Goal: Transaction & Acquisition: Purchase product/service

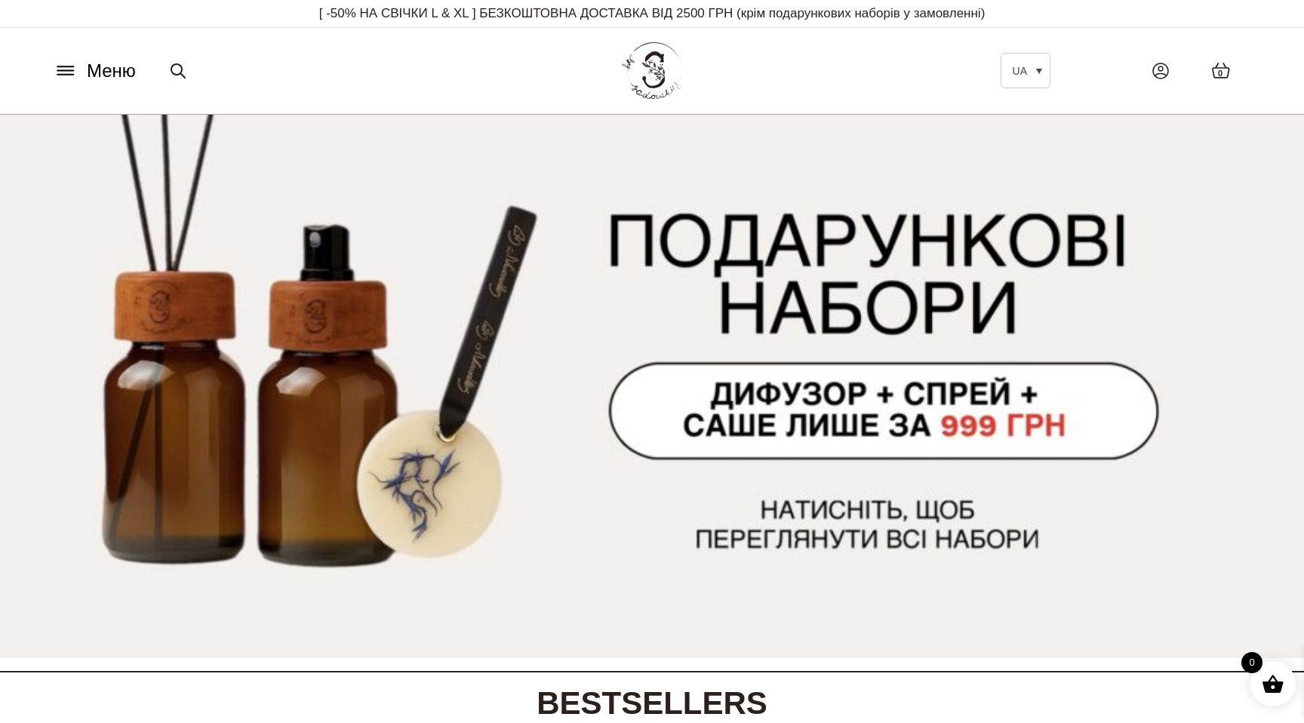
click at [69, 69] on icon at bounding box center [66, 71] width 24 height 16
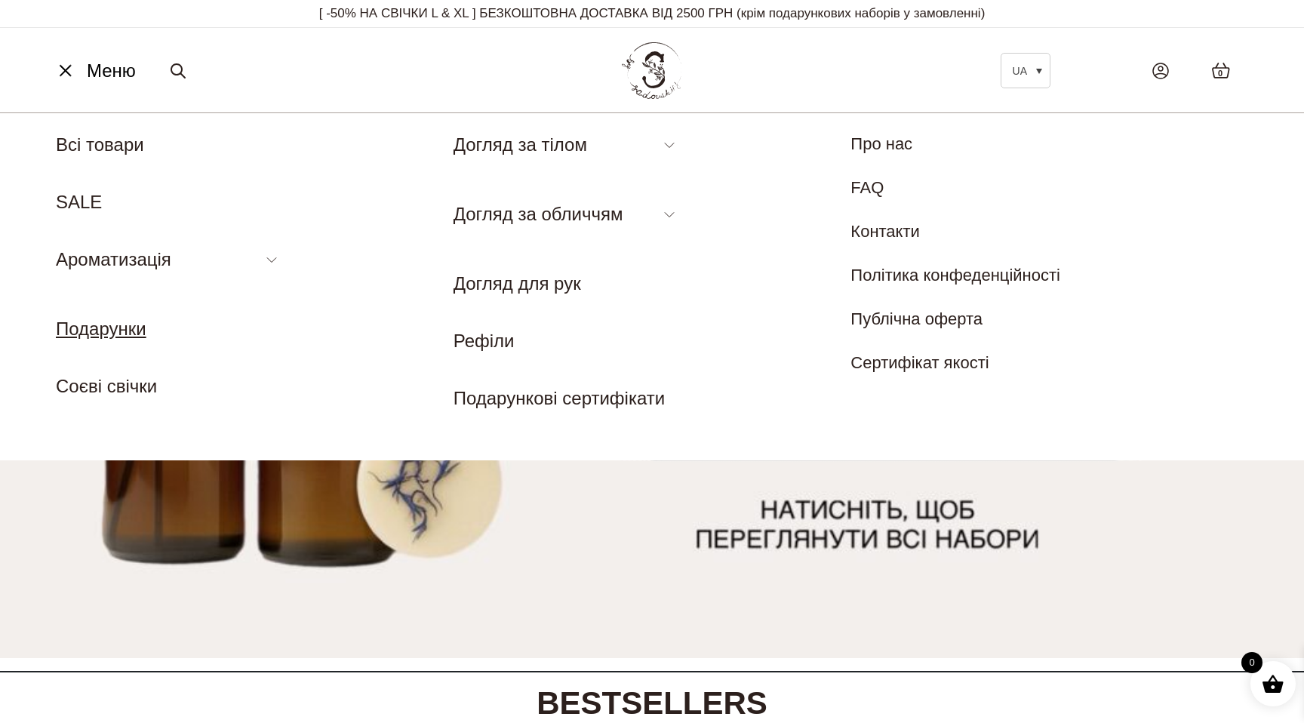
click at [97, 334] on link "Подарунки" at bounding box center [101, 329] width 91 height 20
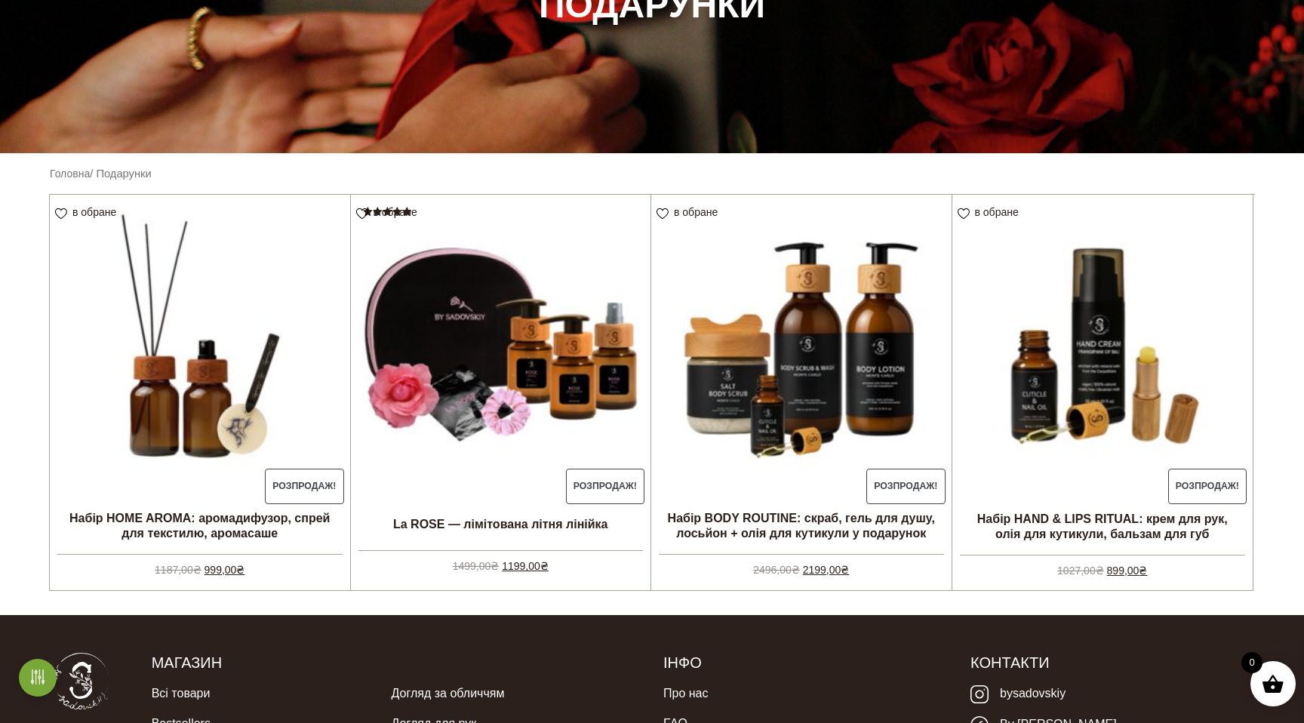
scroll to position [289, 0]
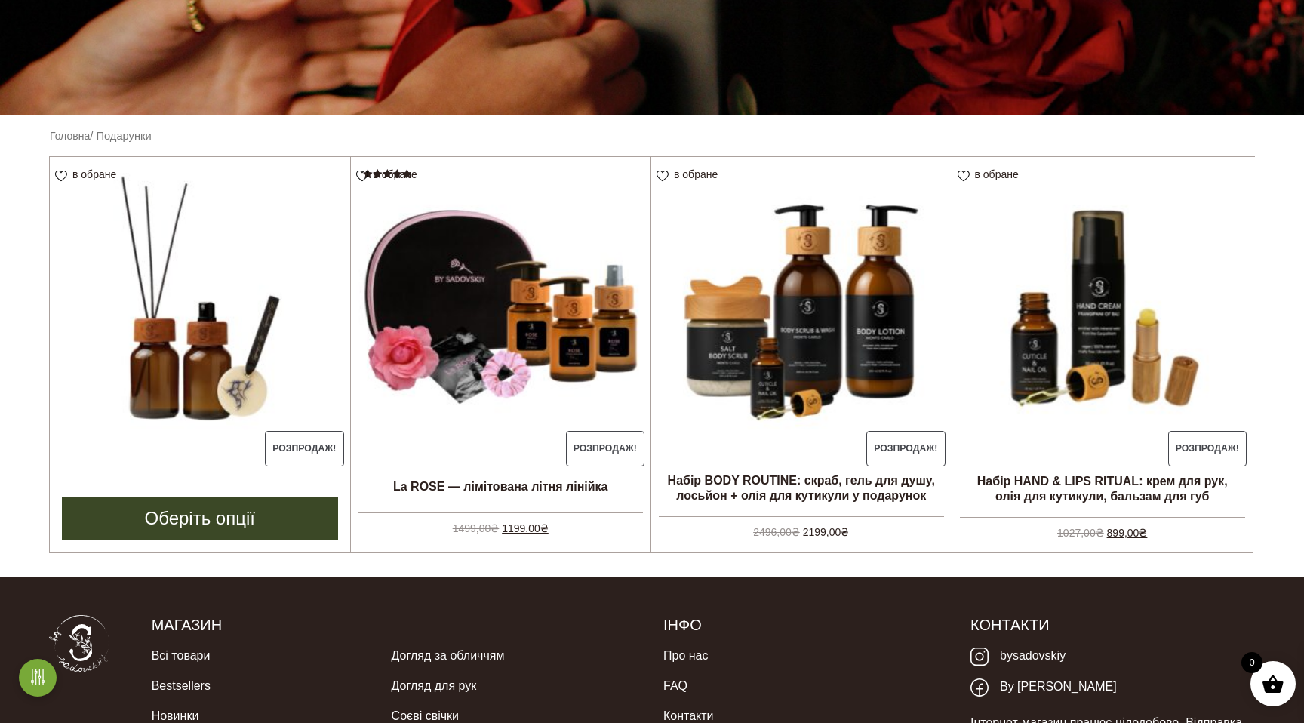
click at [254, 338] on img at bounding box center [200, 307] width 300 height 300
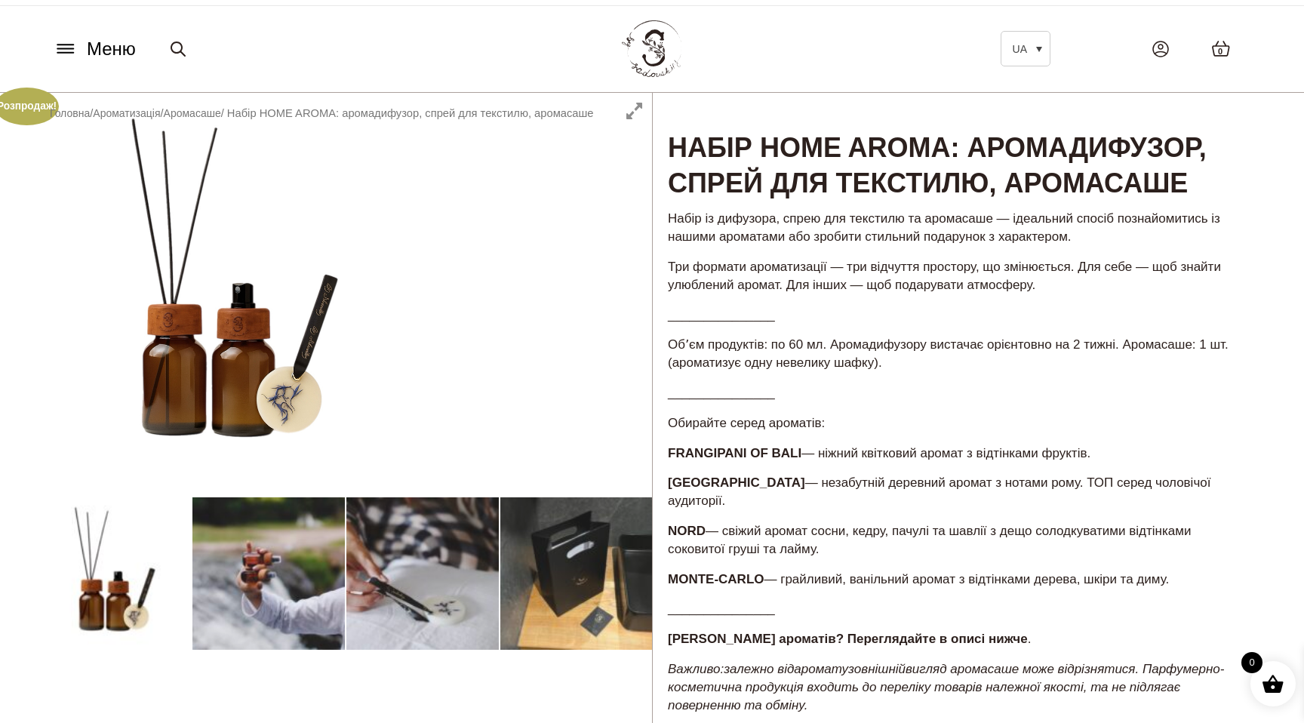
scroll to position [32, 0]
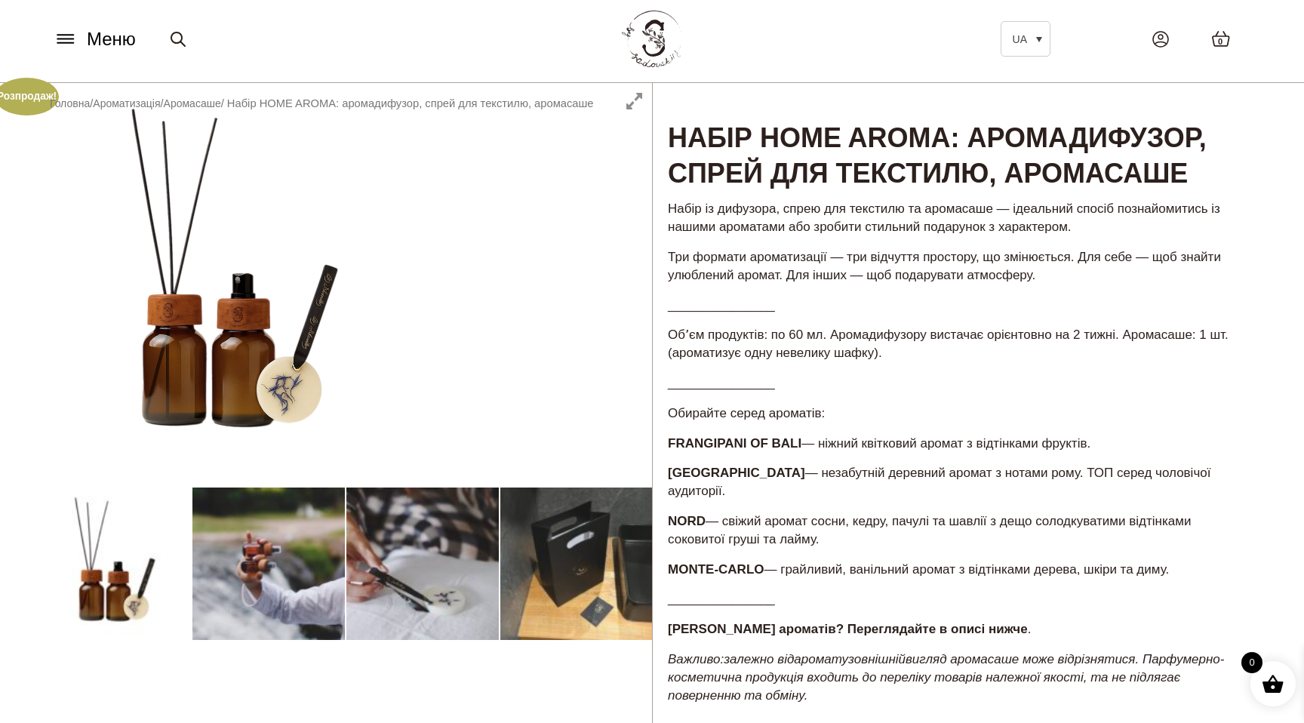
click at [586, 565] on div at bounding box center [345, 600] width 614 height 1035
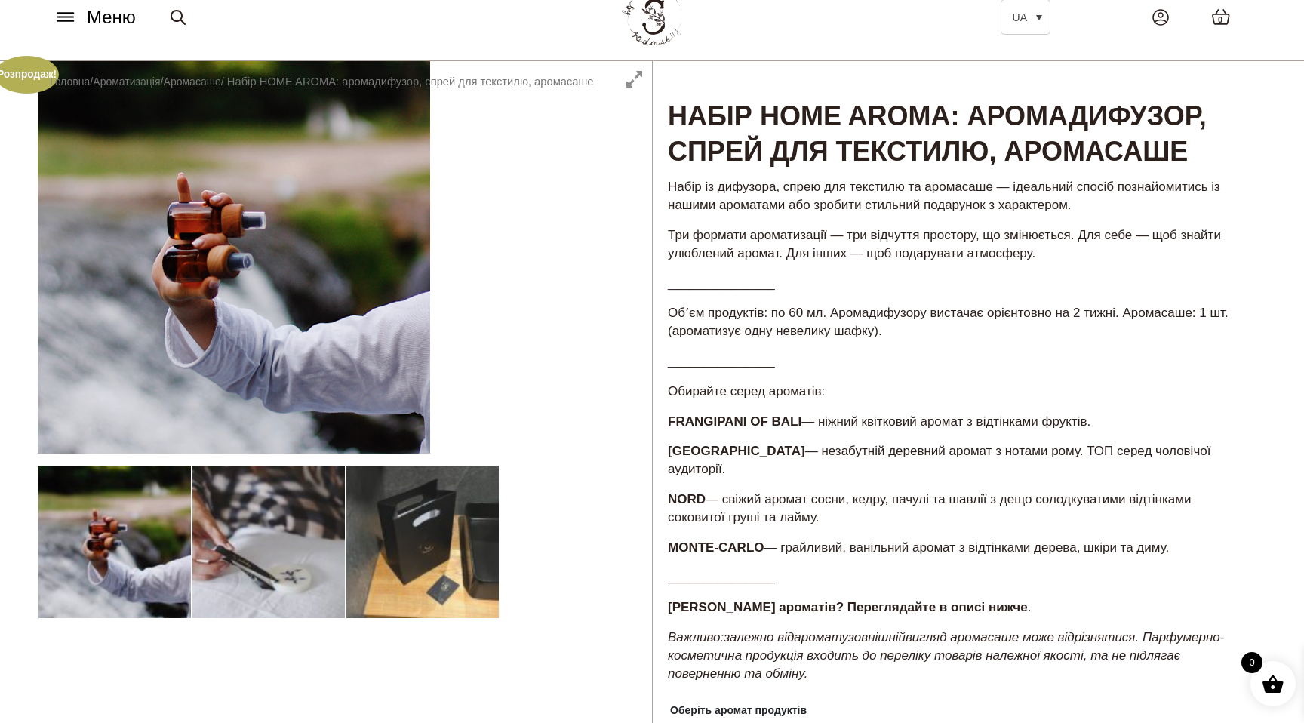
scroll to position [62, 0]
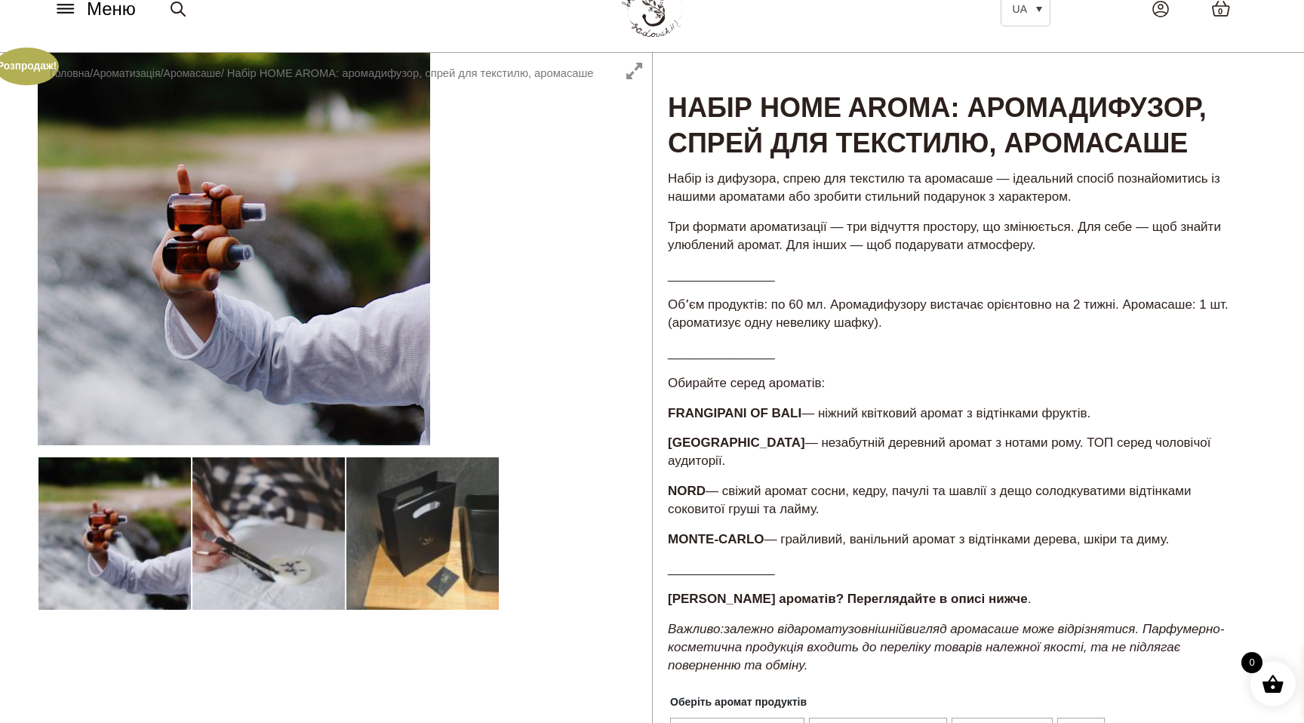
click at [481, 571] on div at bounding box center [345, 570] width 614 height 1035
click at [499, 557] on div at bounding box center [345, 570] width 614 height 1035
click at [265, 515] on div at bounding box center [345, 570] width 614 height 1035
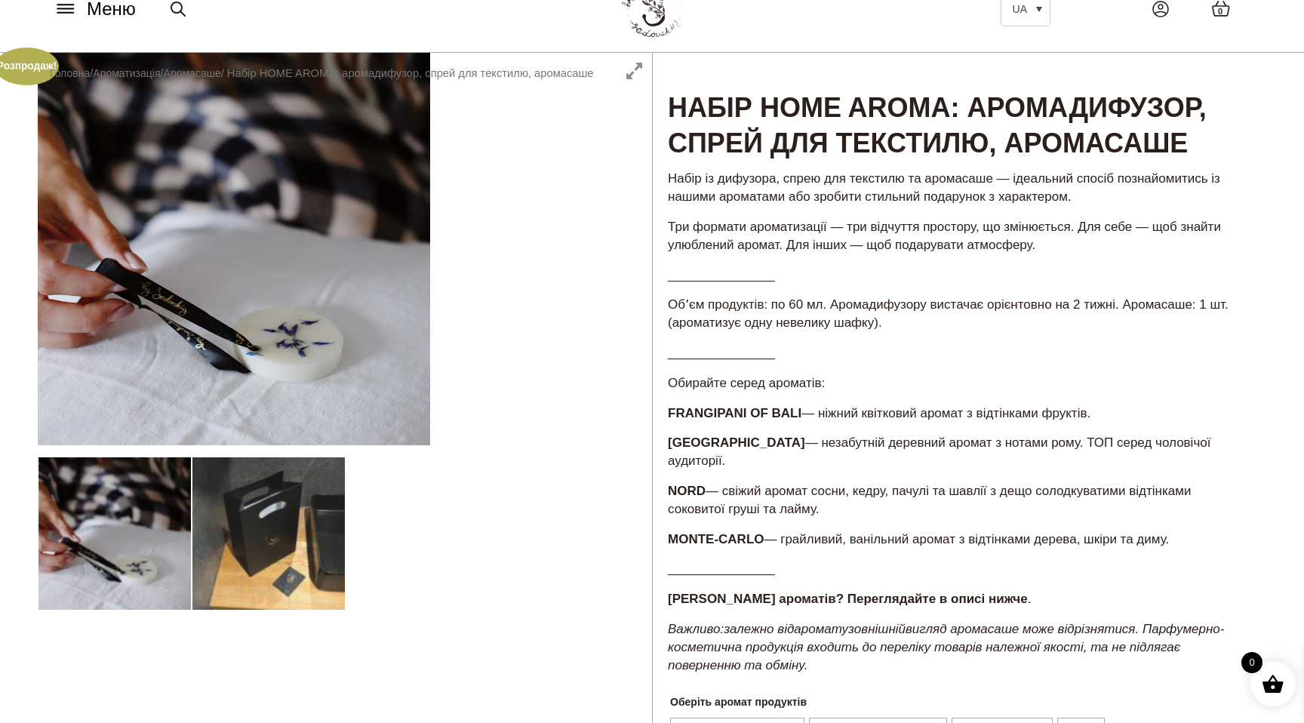
click at [113, 534] on div at bounding box center [345, 570] width 614 height 1035
click at [248, 561] on div at bounding box center [345, 570] width 614 height 1035
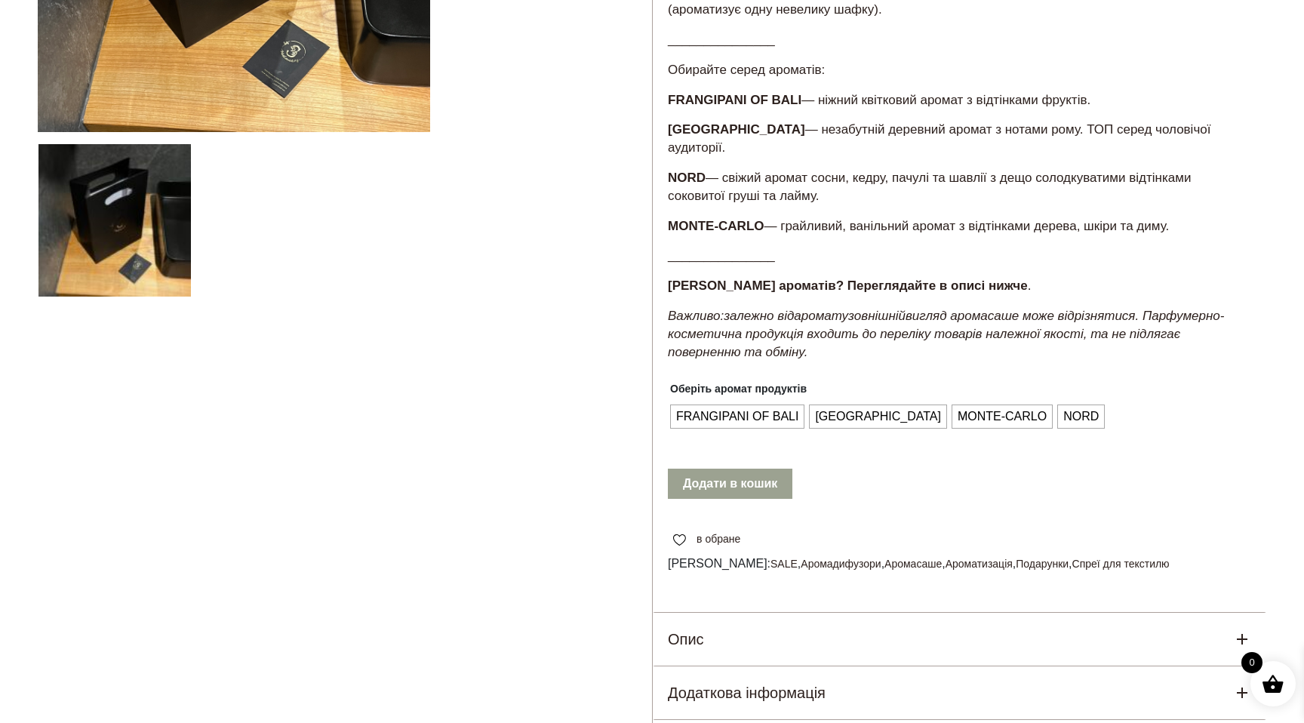
scroll to position [180, 0]
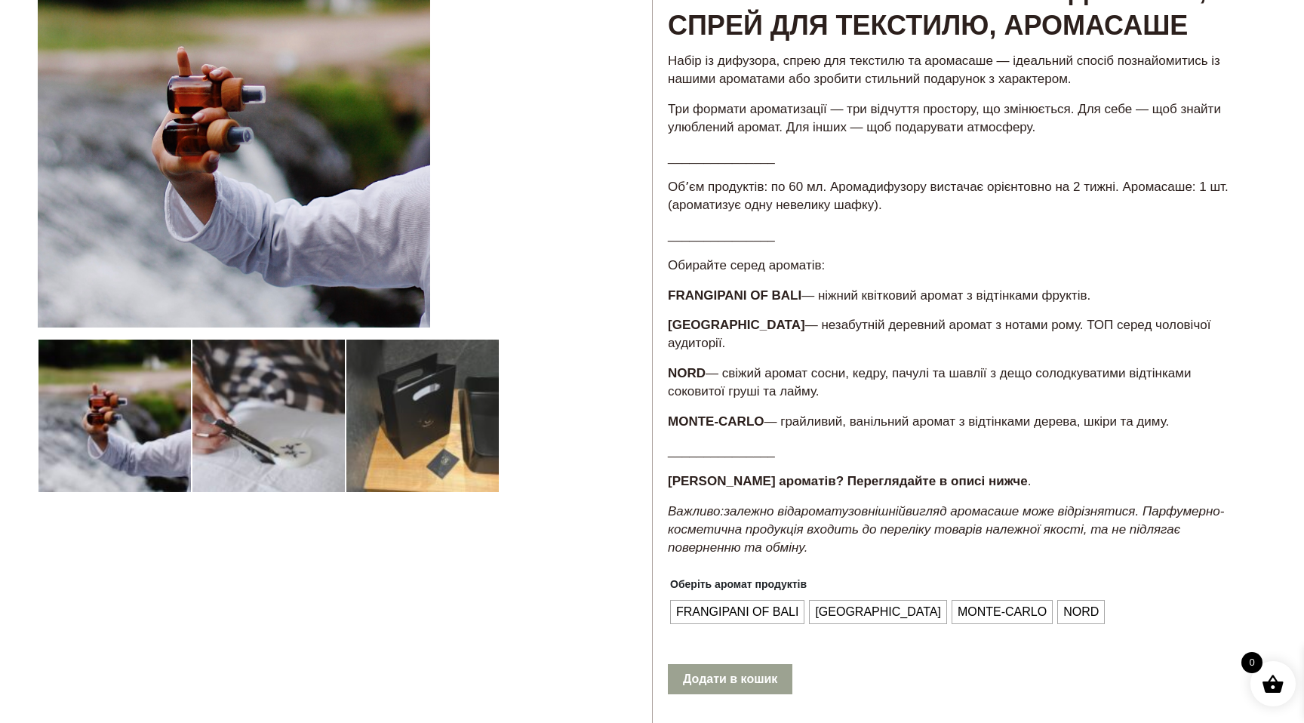
click at [288, 450] on div at bounding box center [345, 452] width 614 height 1035
click at [287, 429] on div at bounding box center [345, 452] width 614 height 1035
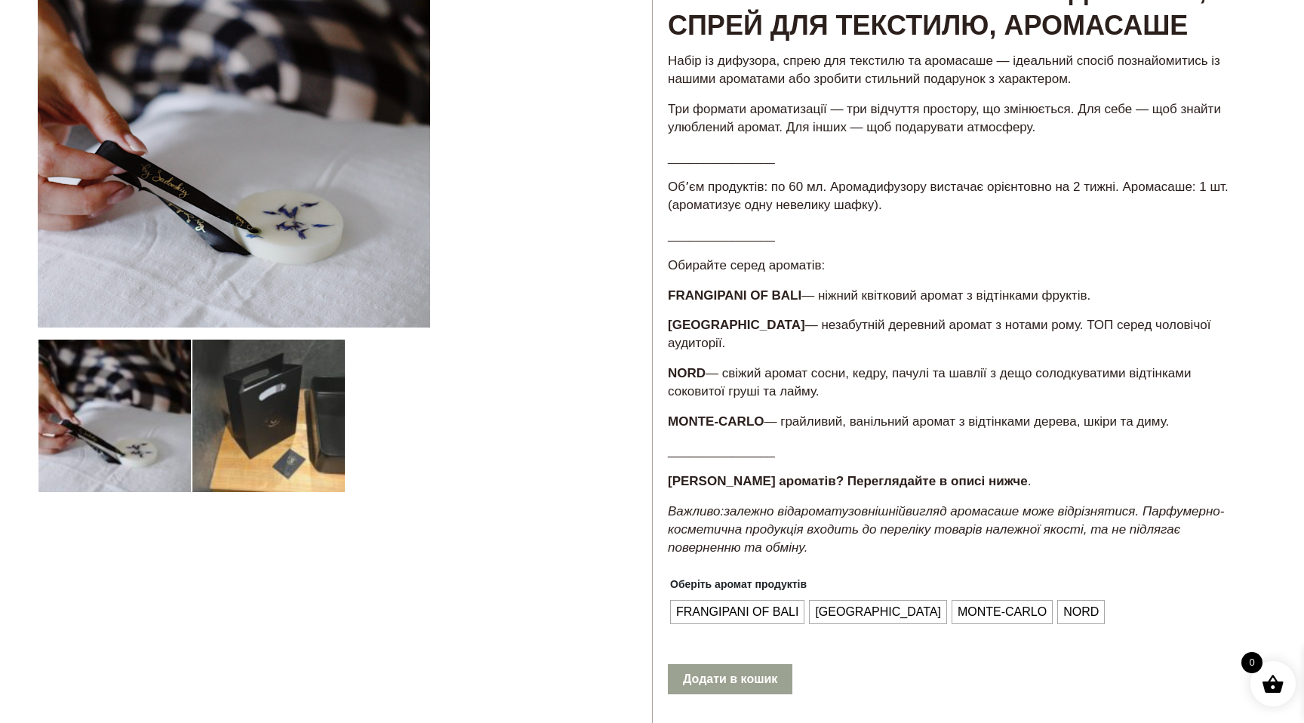
scroll to position [0, 0]
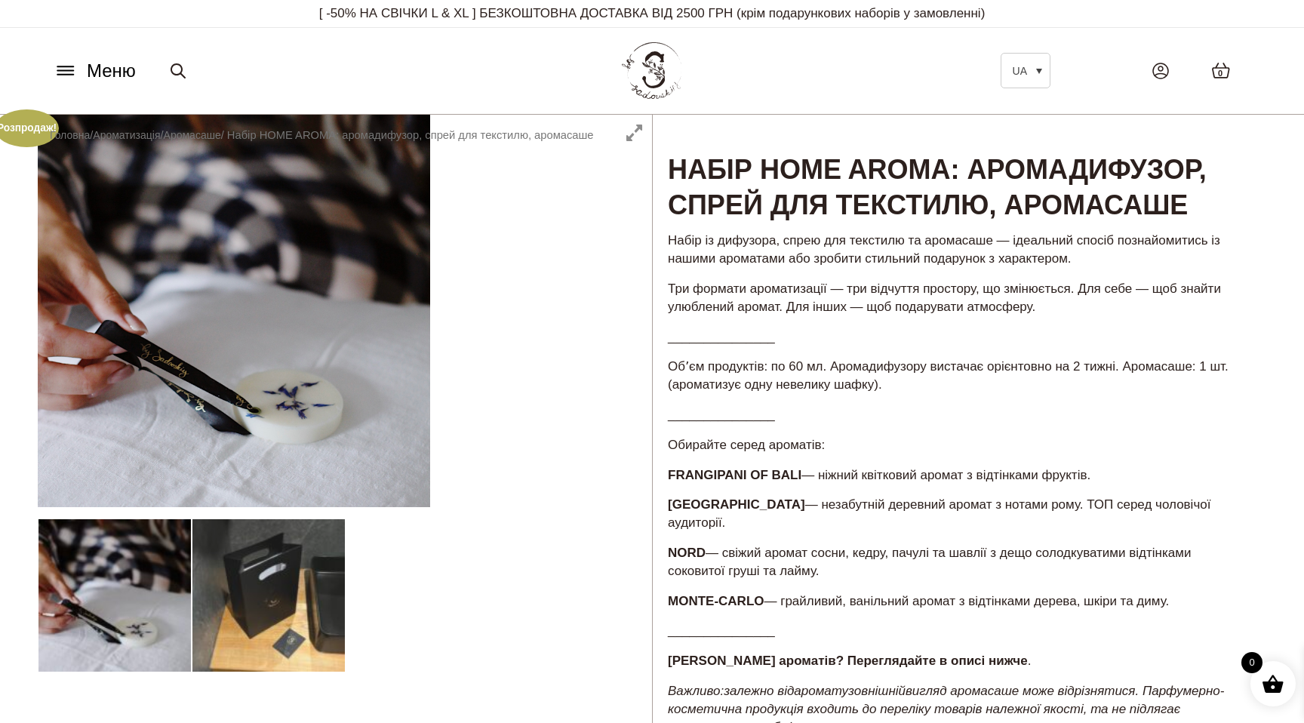
click at [60, 71] on icon at bounding box center [66, 71] width 24 height 16
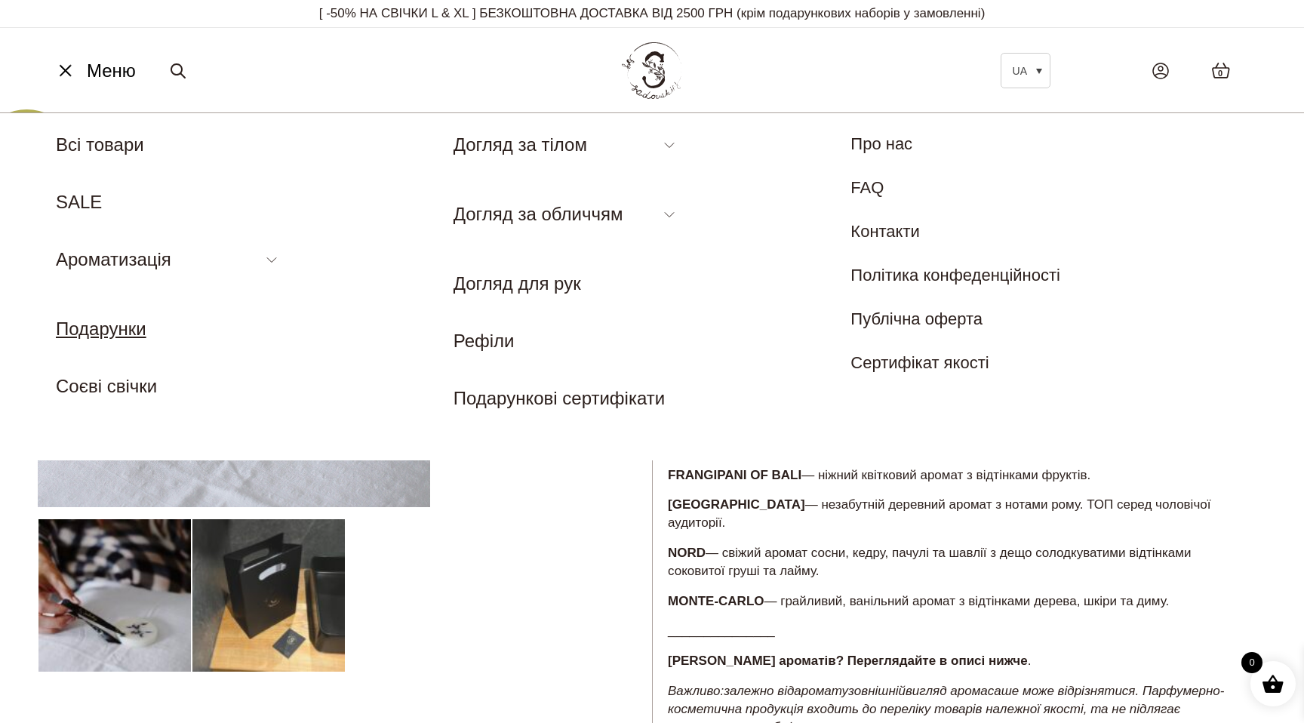
click at [89, 336] on link "Подарунки" at bounding box center [101, 329] width 91 height 20
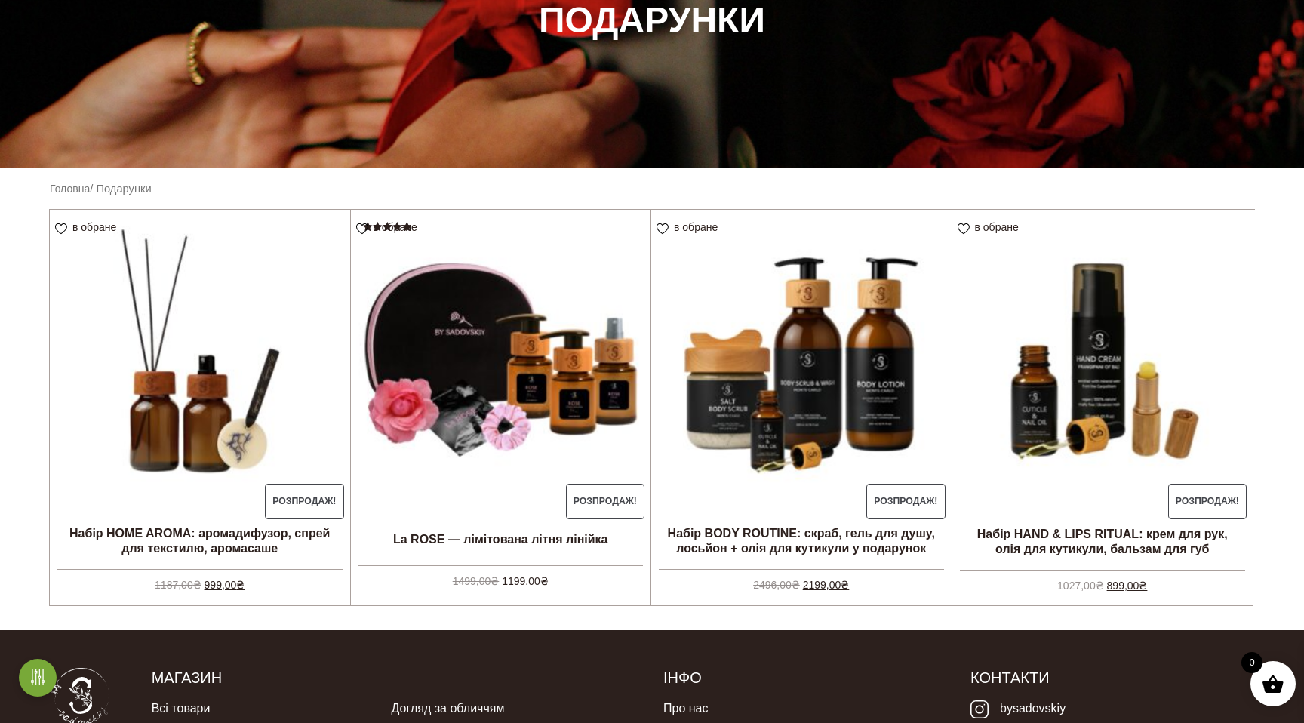
scroll to position [238, 0]
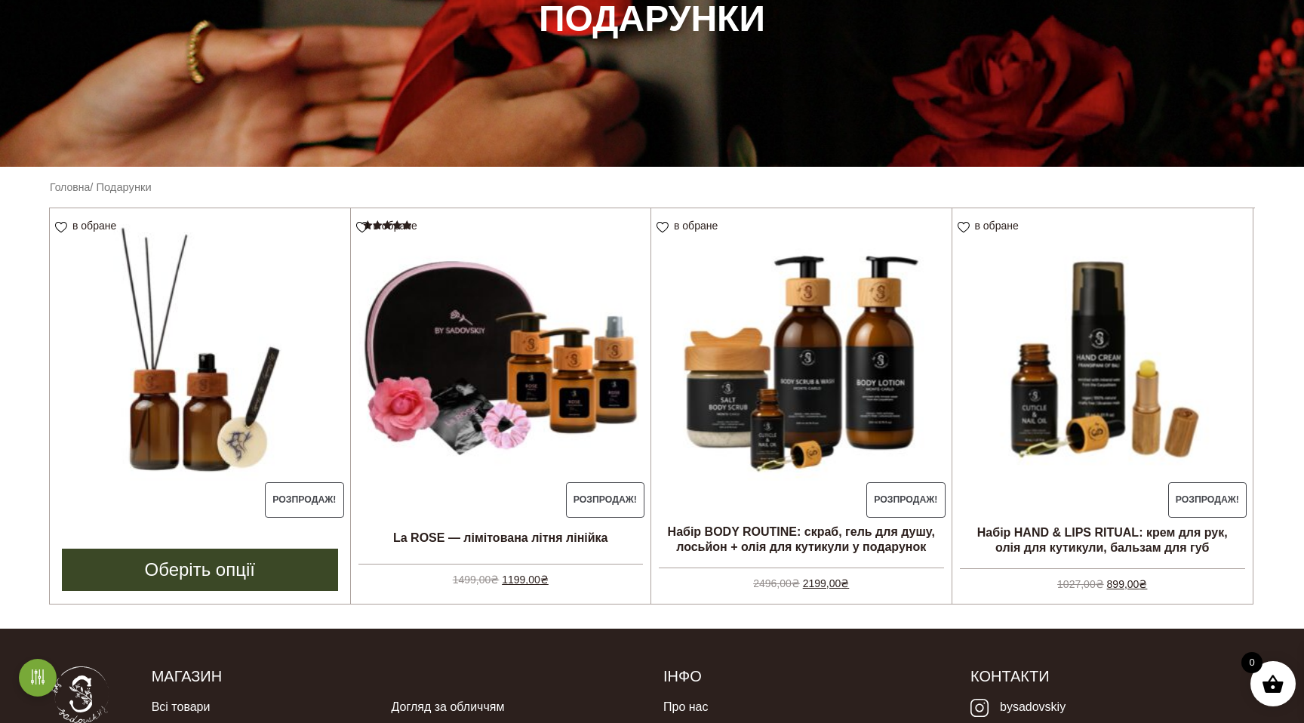
click at [233, 423] on img at bounding box center [200, 358] width 300 height 300
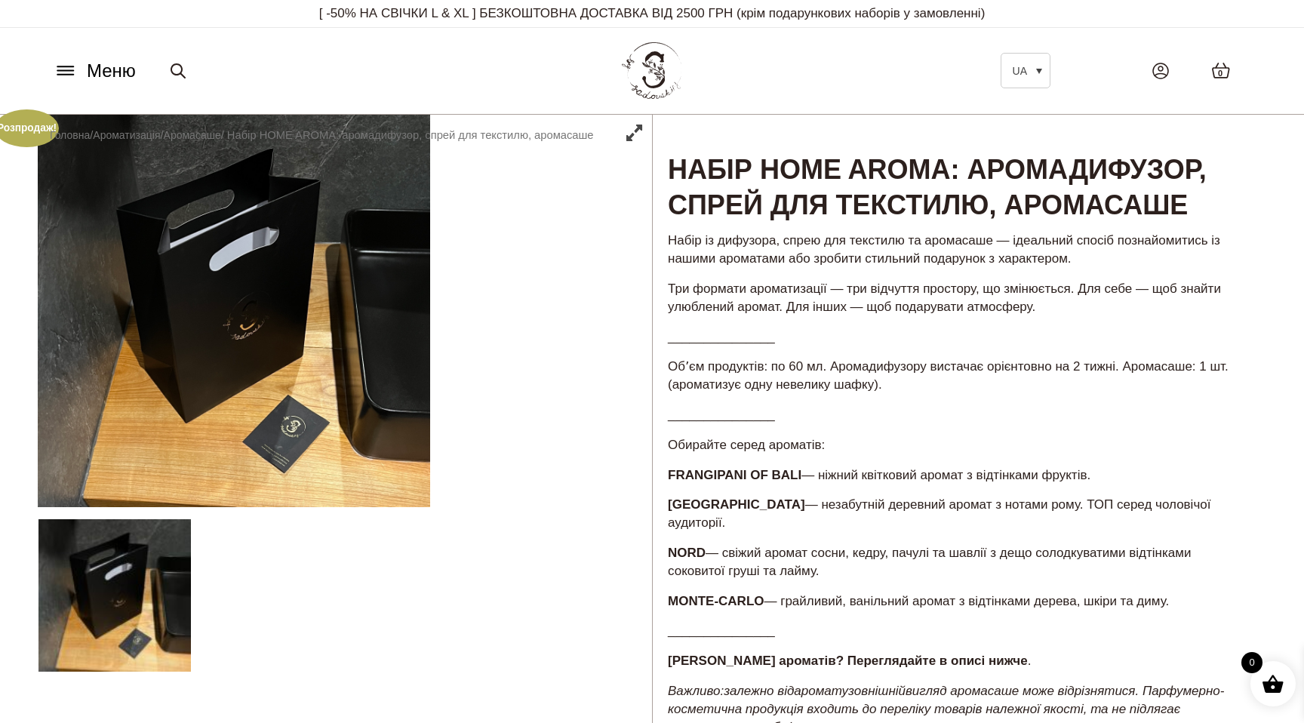
drag, startPoint x: 1143, startPoint y: 473, endPoint x: 756, endPoint y: 491, distance: 387.6
click at [756, 491] on div "Набір із дифузора, спрею для текстилю та аромасаше — ідеальний спосіб познайоми…" at bounding box center [960, 489] width 614 height 519
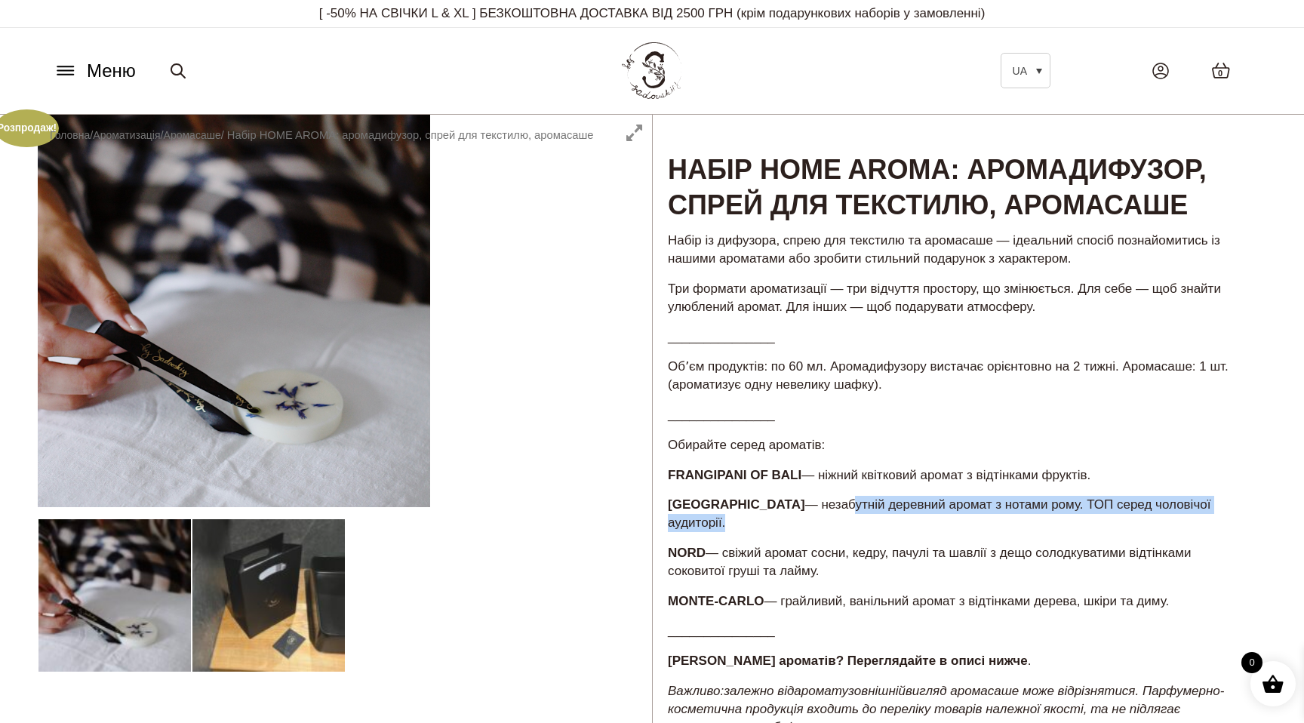
drag, startPoint x: 777, startPoint y: 507, endPoint x: 1038, endPoint y: 517, distance: 261.4
click at [1038, 517] on div "Набір із дифузора, спрею для текстилю та аромасаше — ідеальний спосіб познайоми…" at bounding box center [960, 489] width 614 height 519
click at [1093, 506] on p "MONACO — незабутній деревний аромат з нотами рому. ТОП серед чоловічої аудиторі…" at bounding box center [959, 514] width 583 height 36
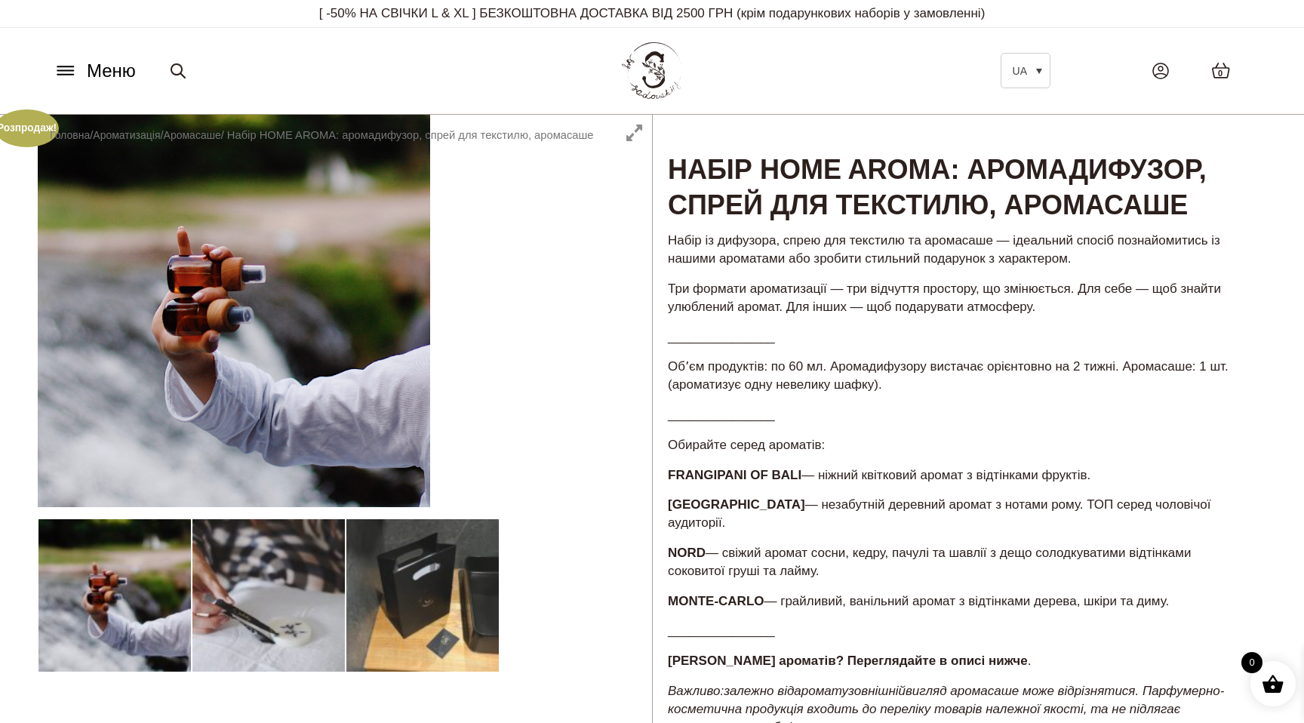
drag, startPoint x: 1233, startPoint y: 503, endPoint x: 676, endPoint y: 506, distance: 557.1
click at [676, 506] on p "MONACO — незабутній деревний аромат з нотами рому. ТОП серед чоловічої аудиторі…" at bounding box center [959, 514] width 583 height 36
click at [709, 544] on p "NORD — свіжий аромат сосни, кедру, пачулі та шавлії з дещо солодкуватими відтін…" at bounding box center [959, 562] width 583 height 36
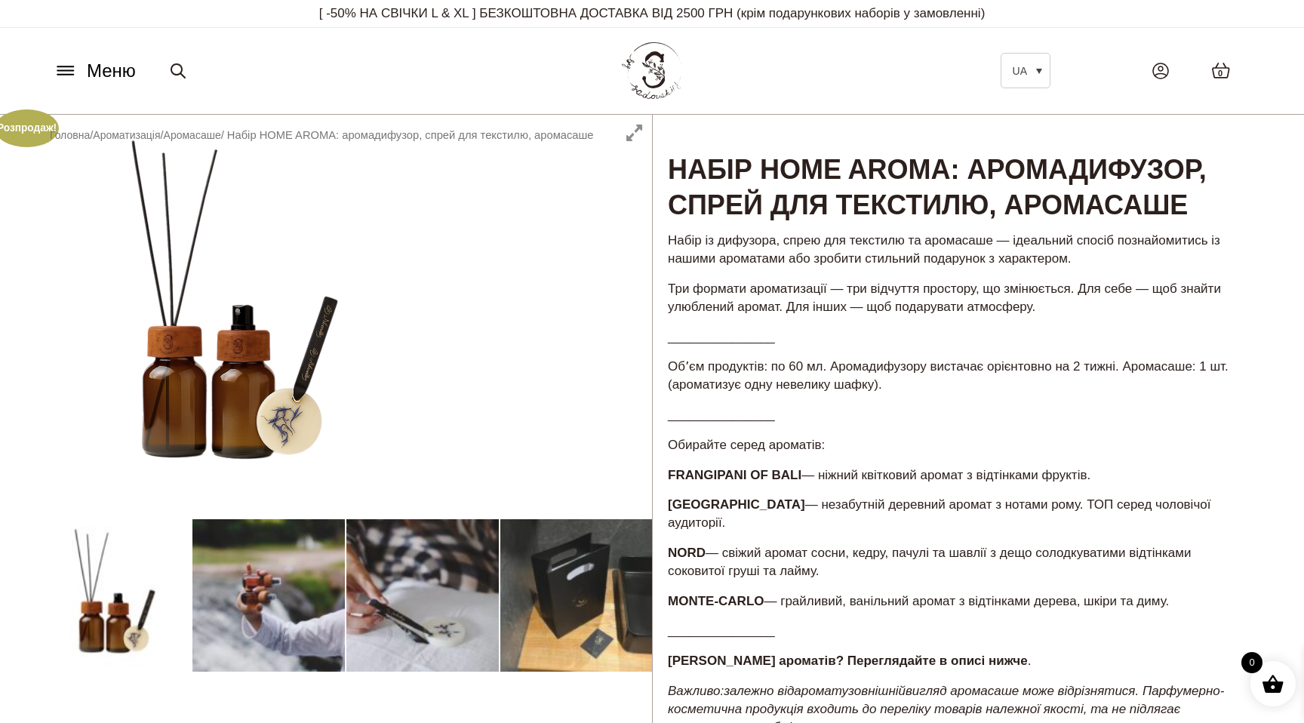
drag, startPoint x: 727, startPoint y: 533, endPoint x: 903, endPoint y: 551, distance: 176.8
click at [903, 551] on p "NORD — свіжий аромат сосни, кедру, пачулі та шавлії з дещо солодкуватими відтін…" at bounding box center [959, 562] width 583 height 36
click at [903, 552] on p "NORD — свіжий аромат сосни, кедру, пачулі та шавлії з дещо солодкуватими відтін…" at bounding box center [959, 562] width 583 height 36
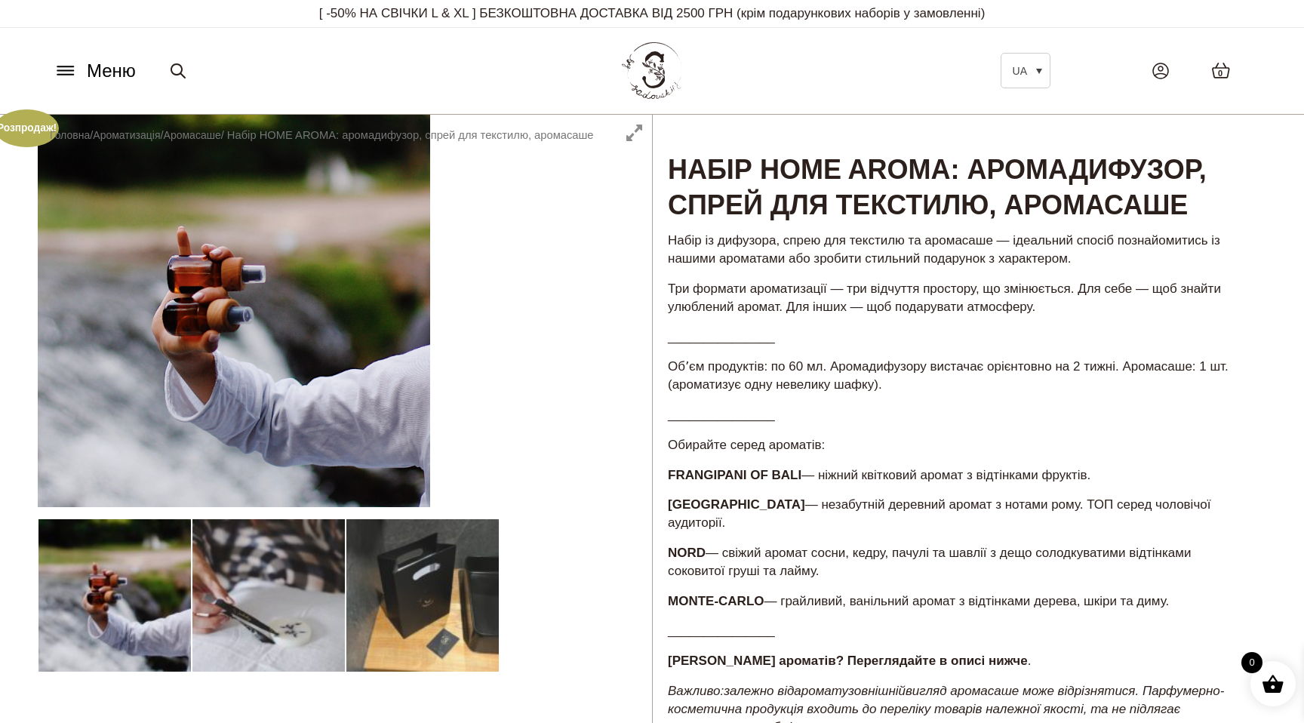
click at [789, 593] on p "MONTE-CARLO — грайливий, ванільний аромат з відтінками дерева, шкіри та диму." at bounding box center [959, 602] width 583 height 18
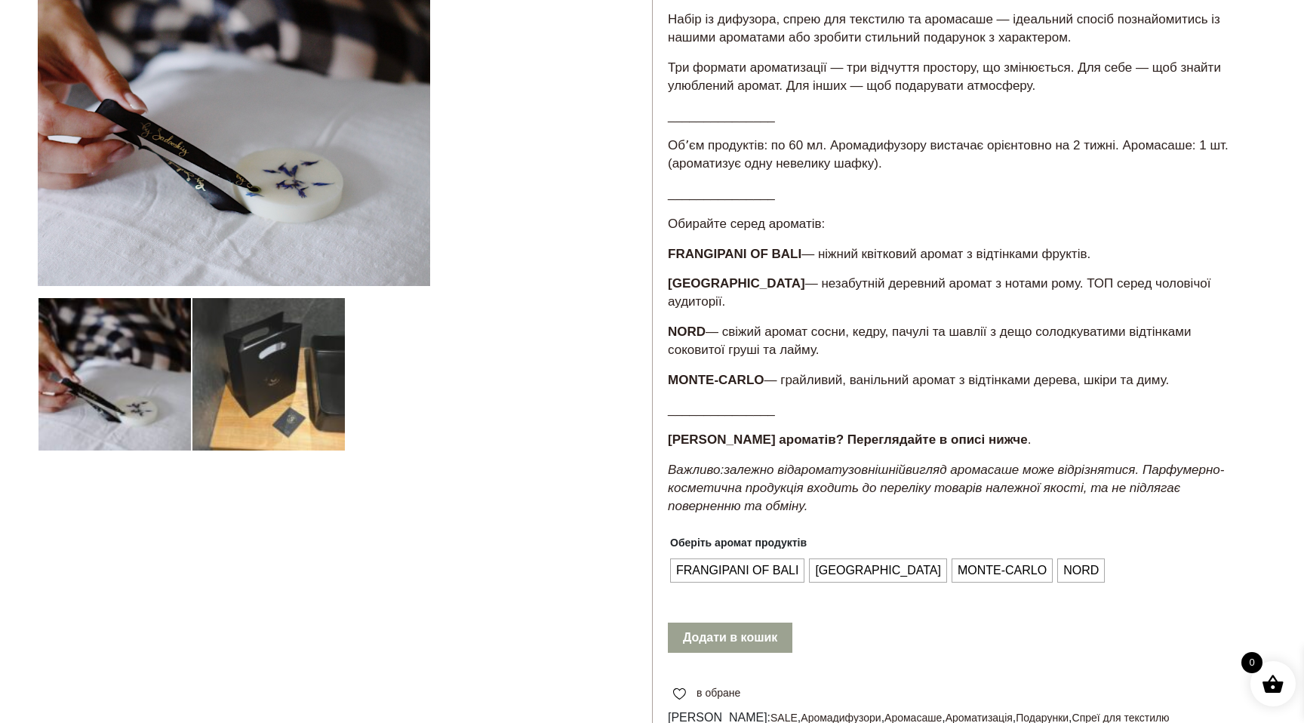
scroll to position [415, 0]
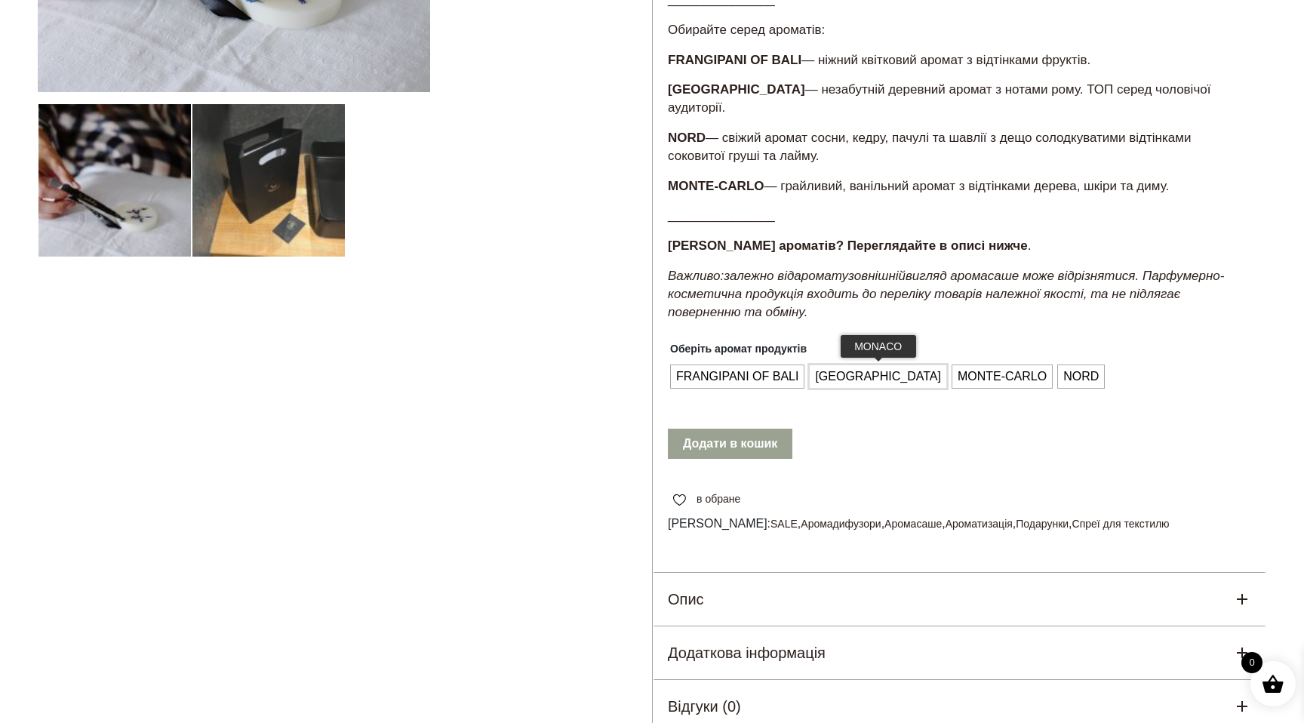
click at [834, 365] on span "MONACO" at bounding box center [878, 377] width 134 height 24
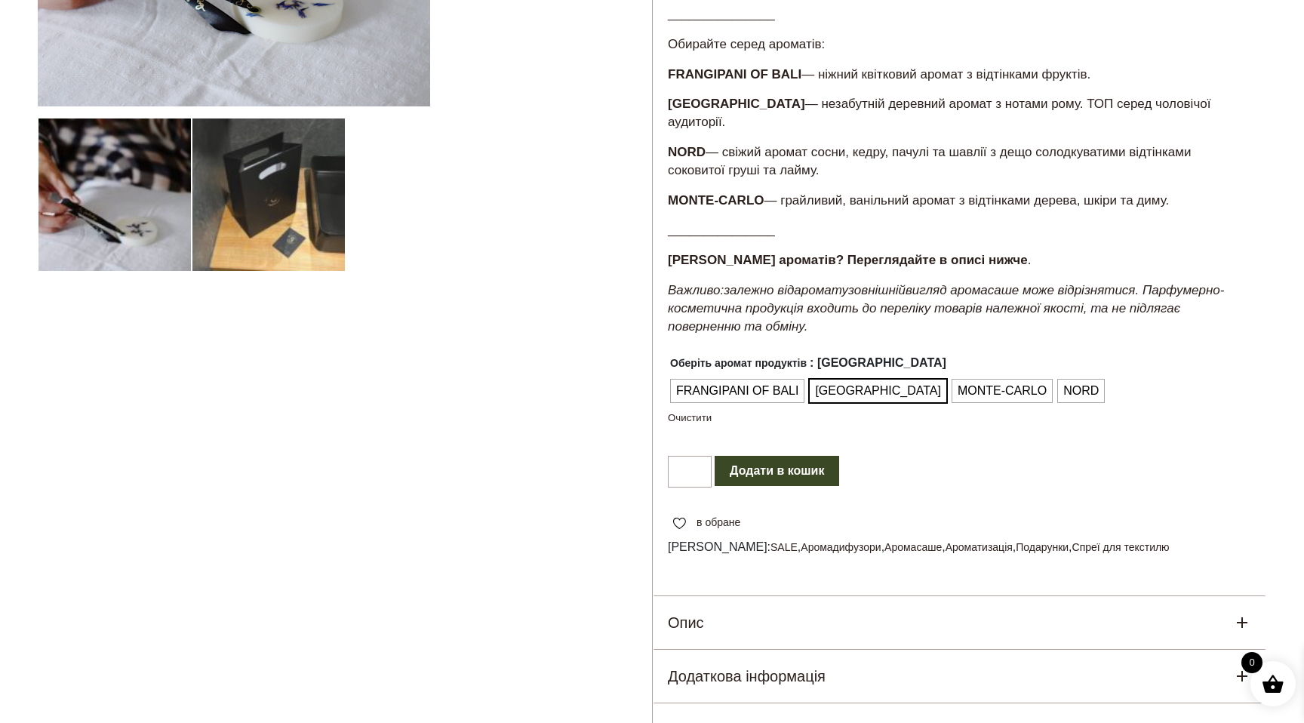
scroll to position [688, 0]
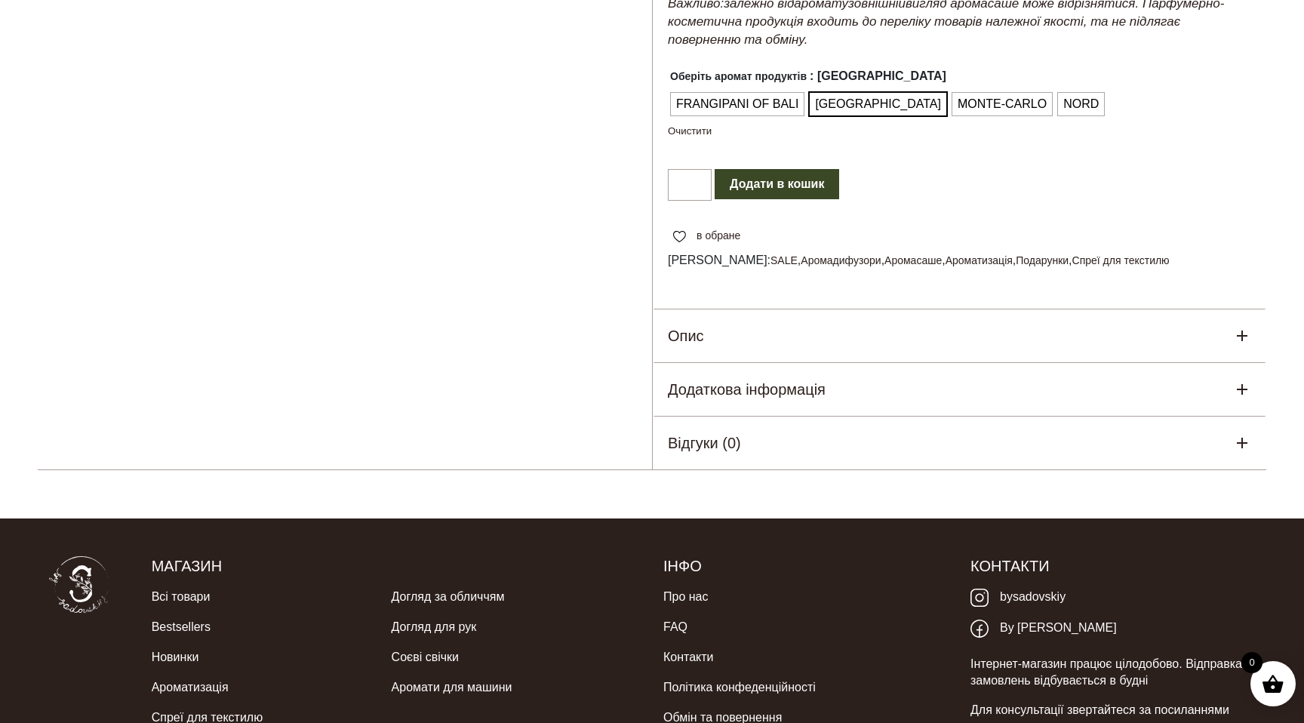
click at [752, 174] on button "Додати в кошик" at bounding box center [777, 184] width 125 height 30
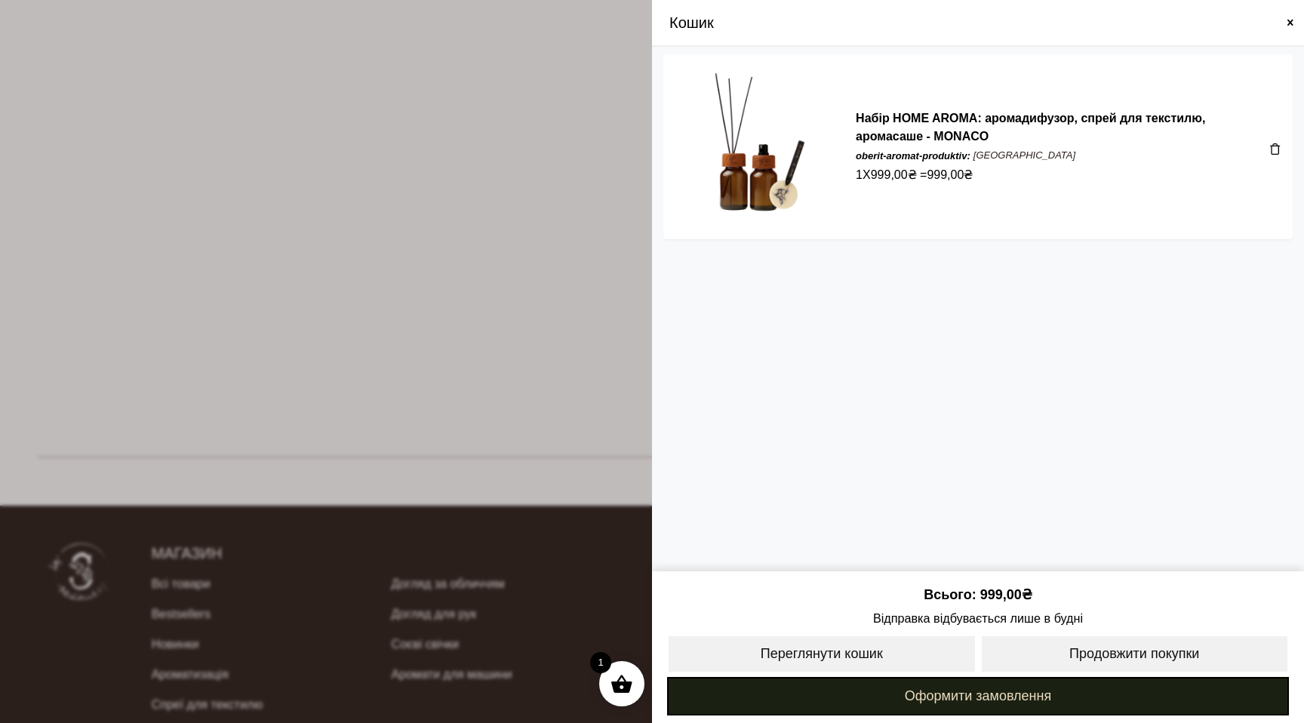
click at [968, 707] on link "Оформити замовлення" at bounding box center [978, 696] width 622 height 38
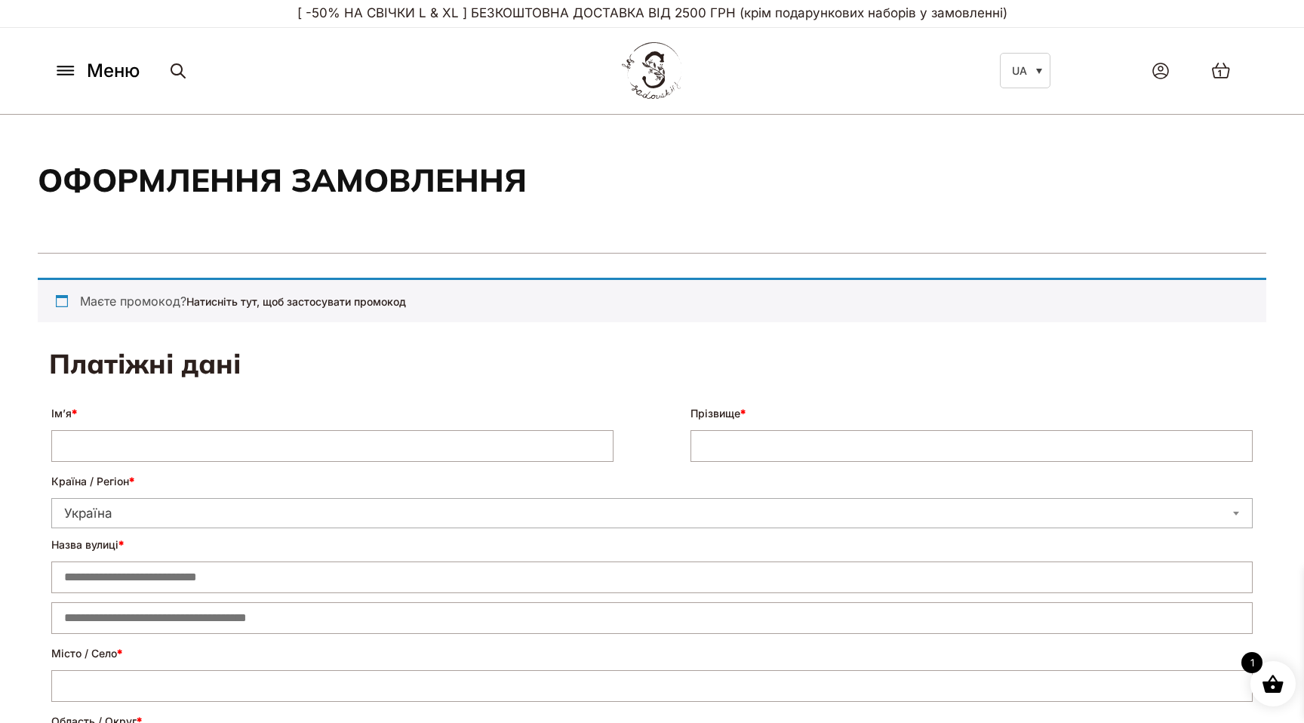
select select "****"
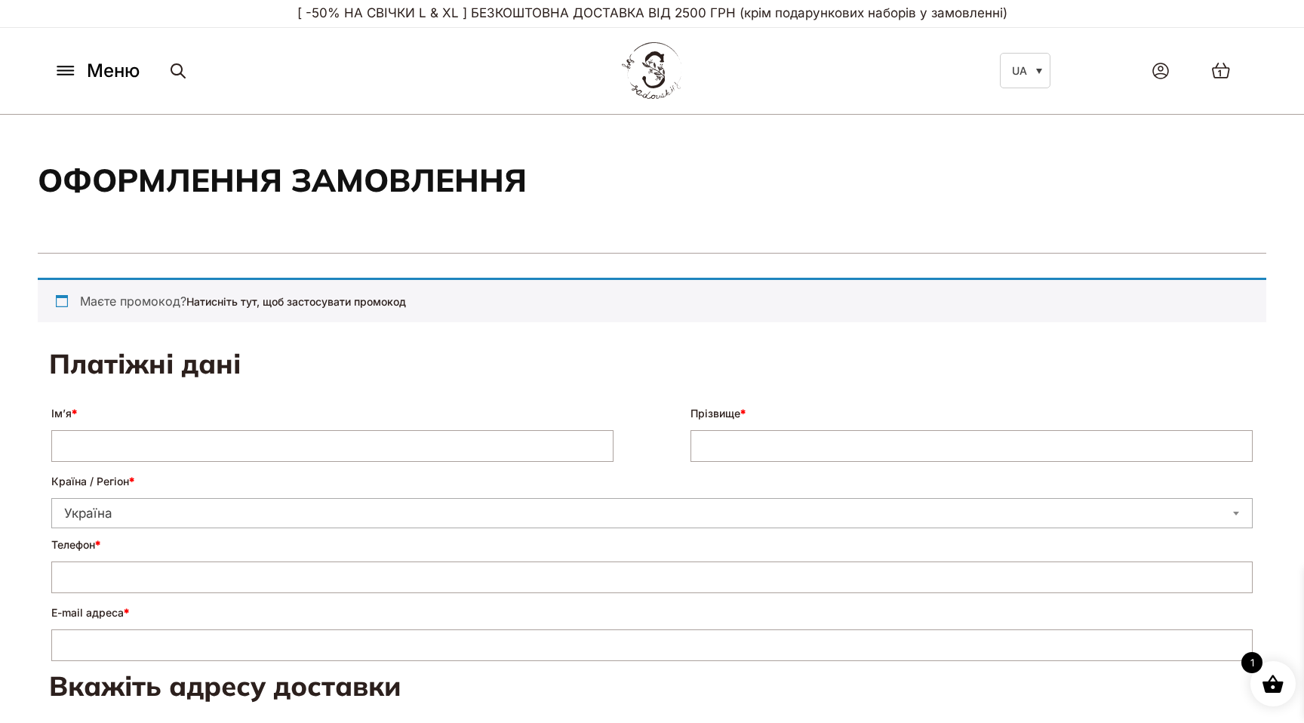
click at [319, 429] on p "Ім’я *" at bounding box center [332, 432] width 567 height 63
click at [260, 466] on div "**********" at bounding box center [652, 532] width 1206 height 263
click at [258, 457] on input "Ім’я *" at bounding box center [332, 446] width 562 height 32
click at [189, 454] on input "Ім’я *" at bounding box center [332, 446] width 562 height 32
type input "*********"
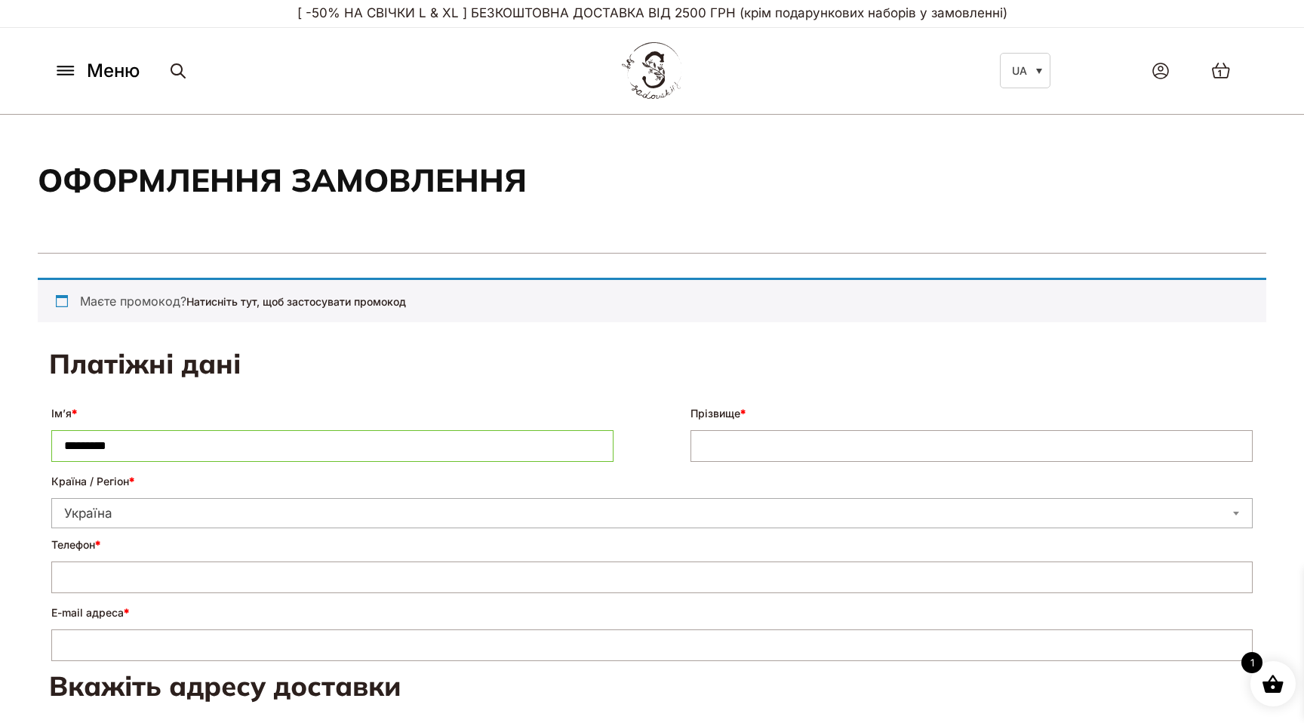
click at [710, 451] on input "Прізвище *" at bounding box center [972, 446] width 562 height 32
type input "******"
click at [176, 578] on input "Телефон *" at bounding box center [652, 578] width 1202 height 32
type input "**********"
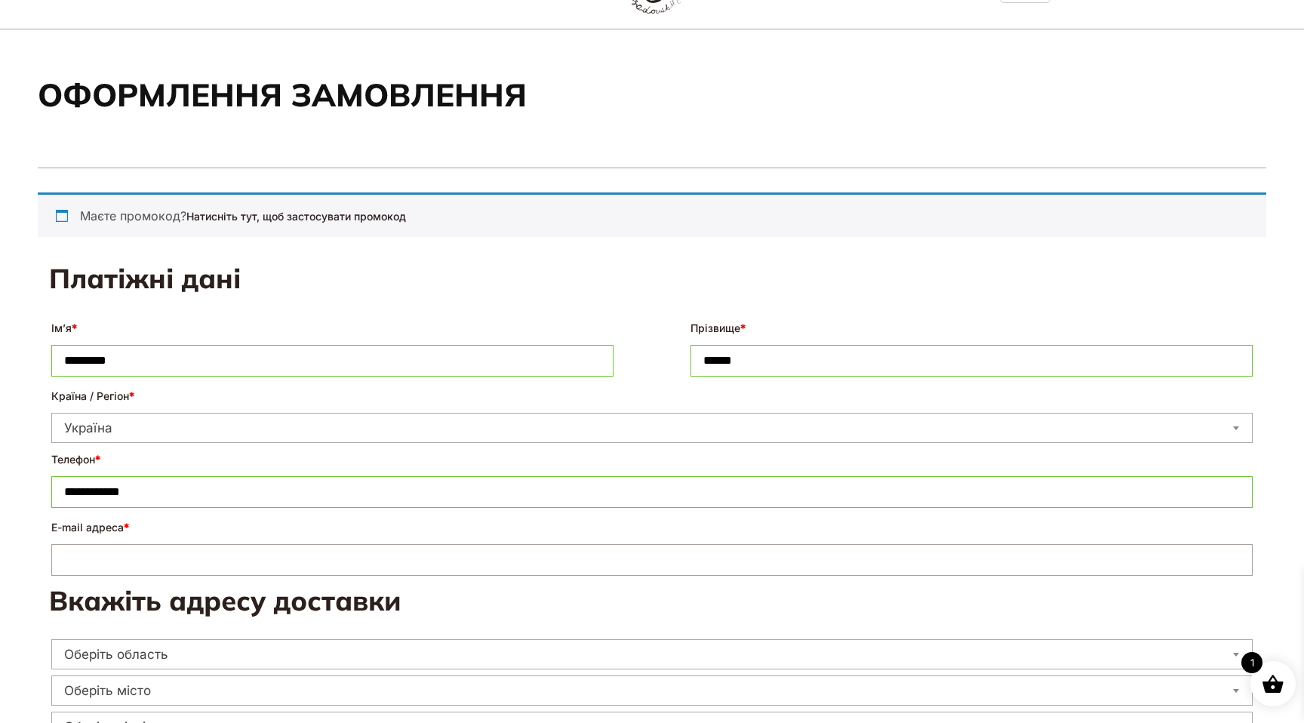
scroll to position [109, 0]
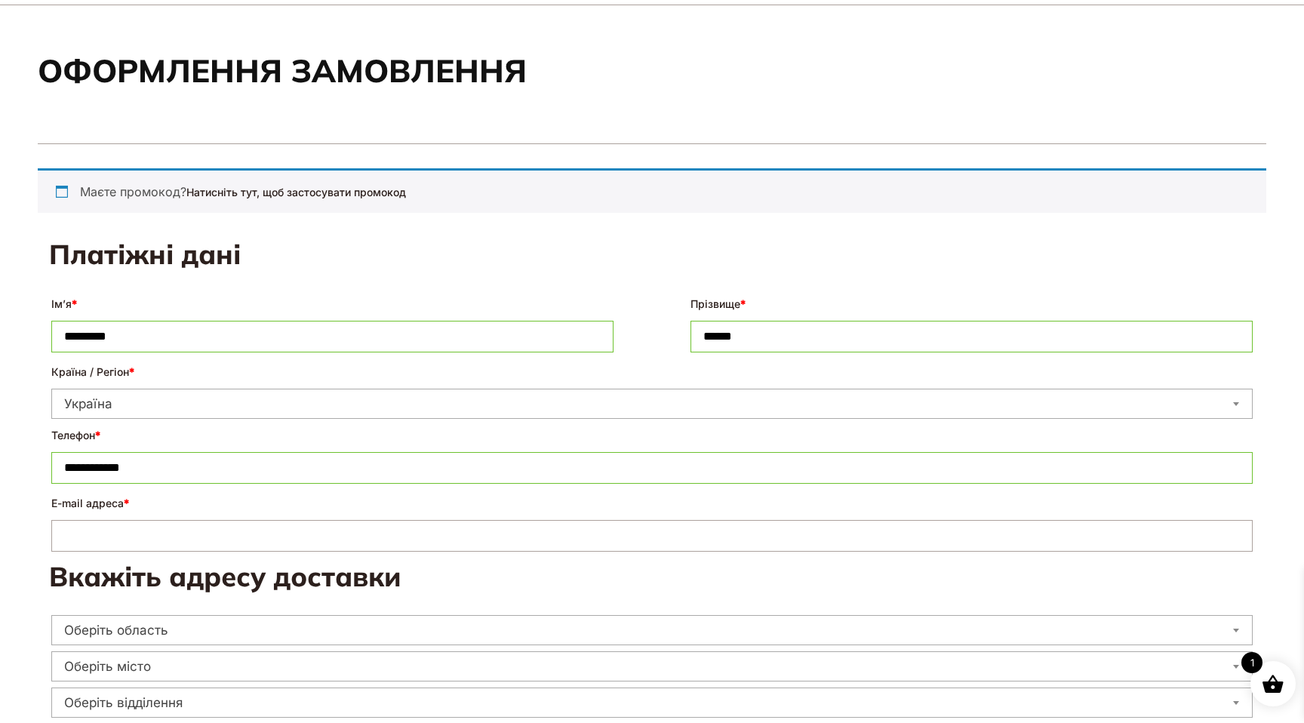
click at [185, 533] on input "E-mail адреса *" at bounding box center [652, 536] width 1202 height 32
type input "**********"
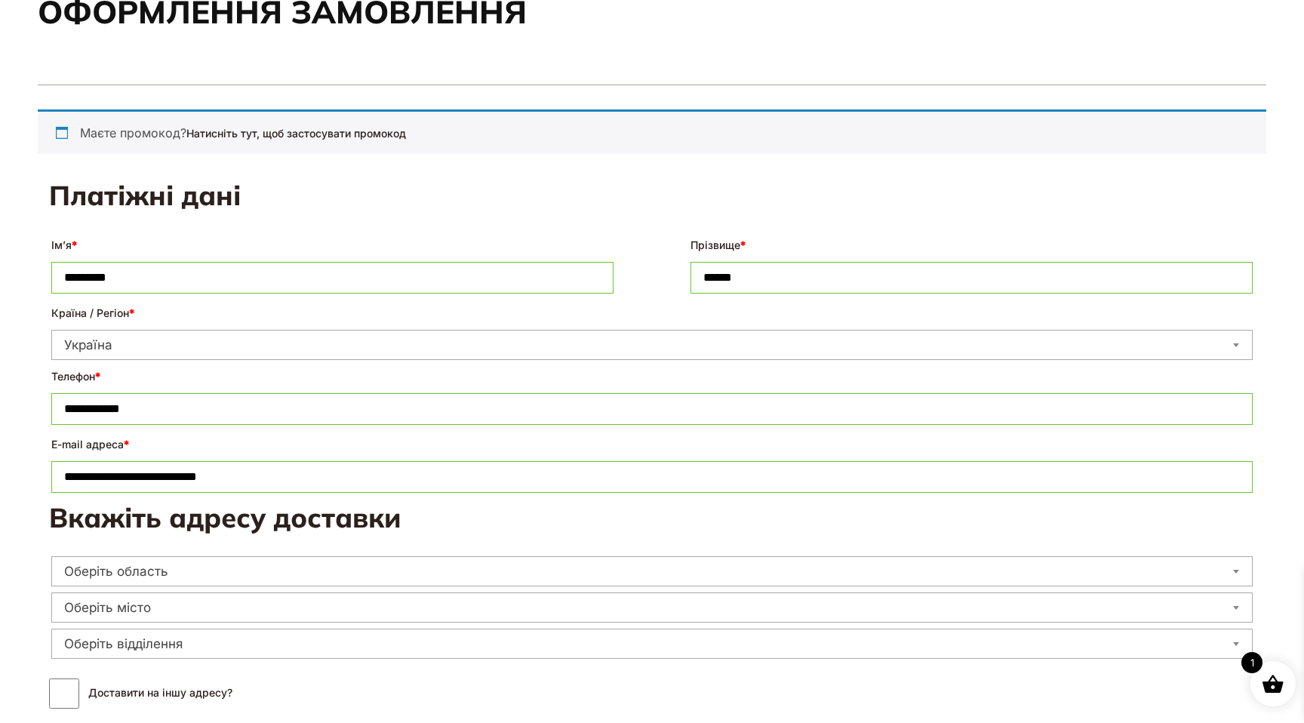
scroll to position [300, 0]
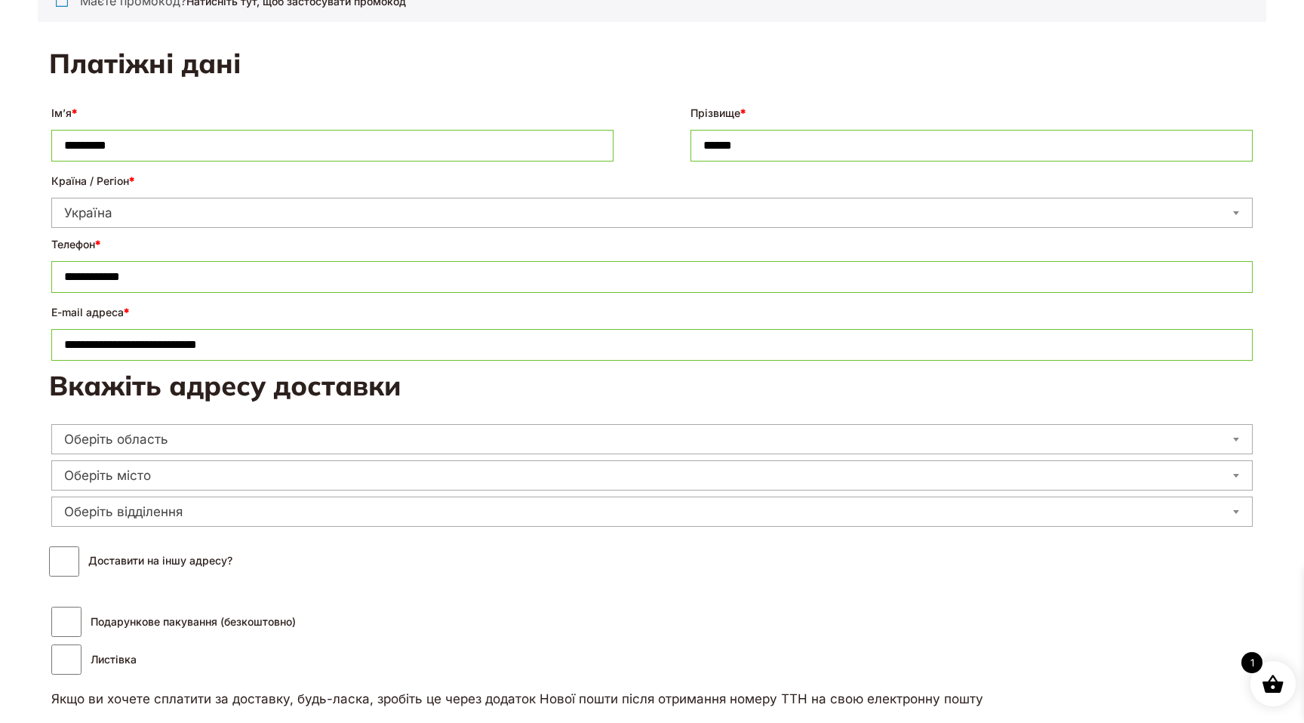
click at [176, 435] on span "Оберіть область" at bounding box center [652, 439] width 1200 height 21
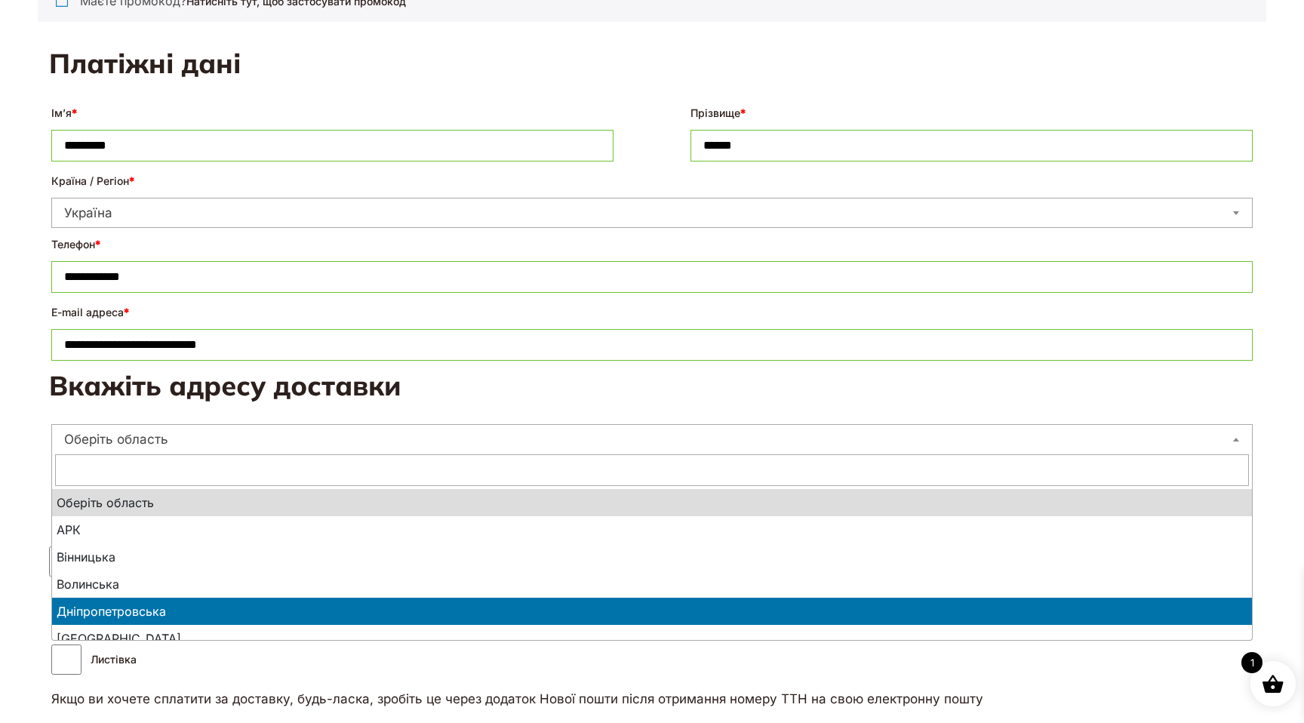
select select "**********"
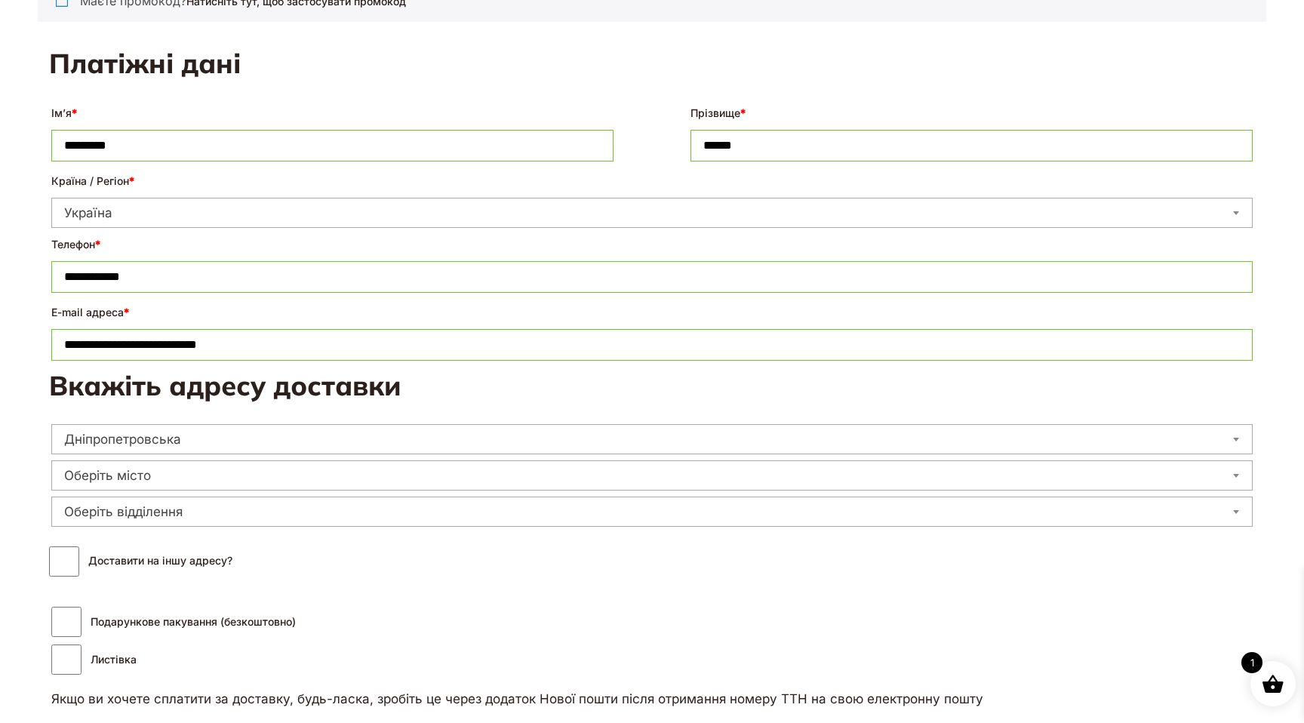
click at [167, 481] on span "Оберіть місто" at bounding box center [652, 475] width 1200 height 21
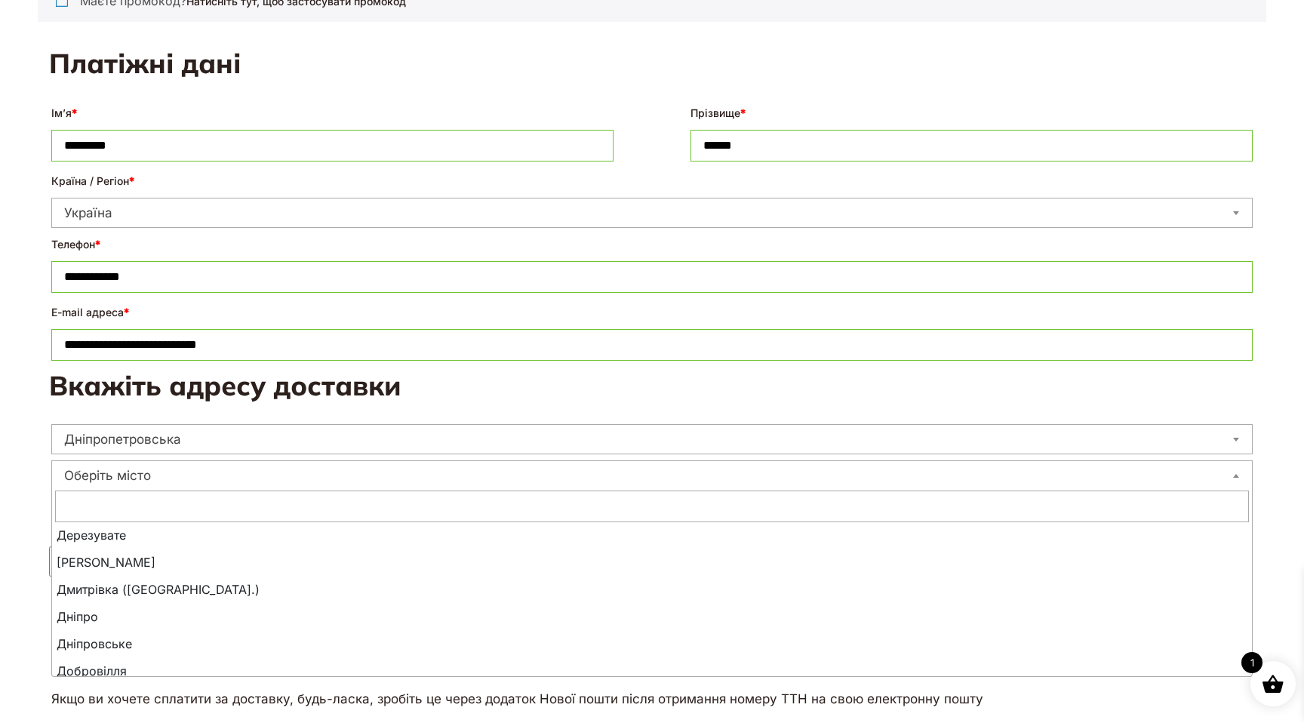
scroll to position [1898, 0]
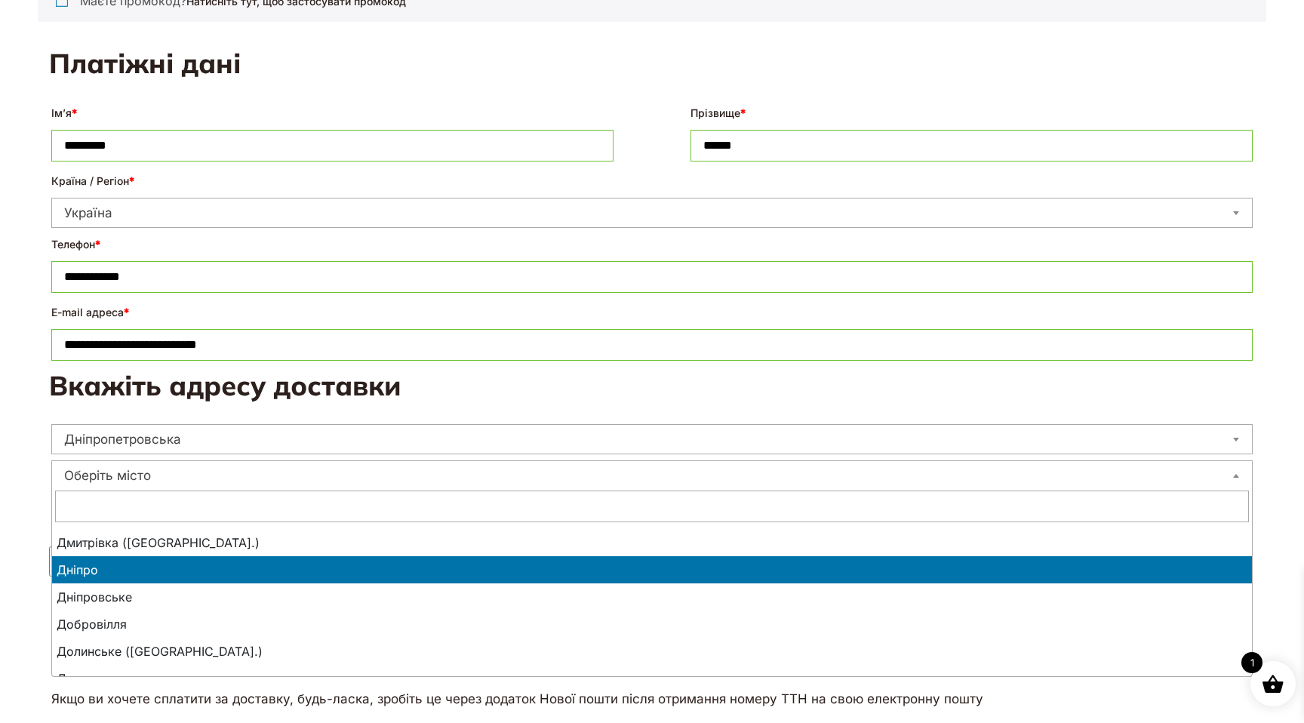
select select "**********"
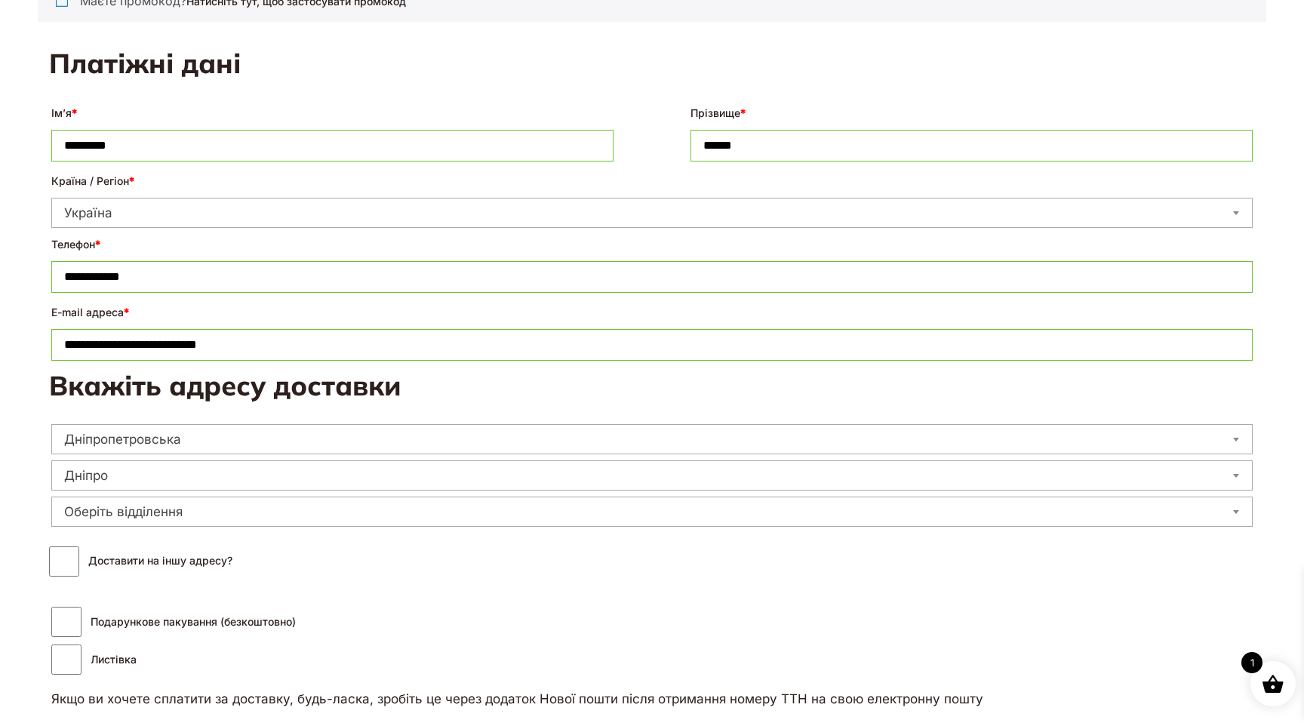
click at [126, 514] on span "Оберіть відділення" at bounding box center [652, 511] width 1200 height 21
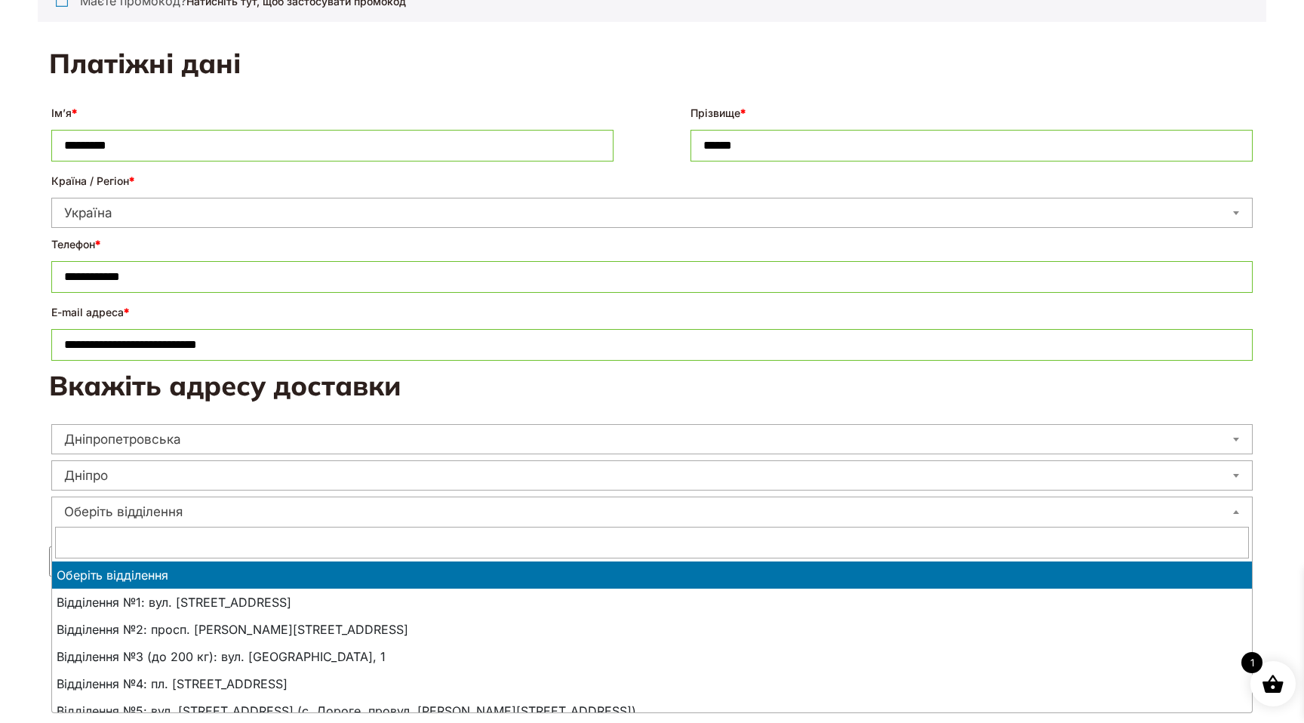
type input "*"
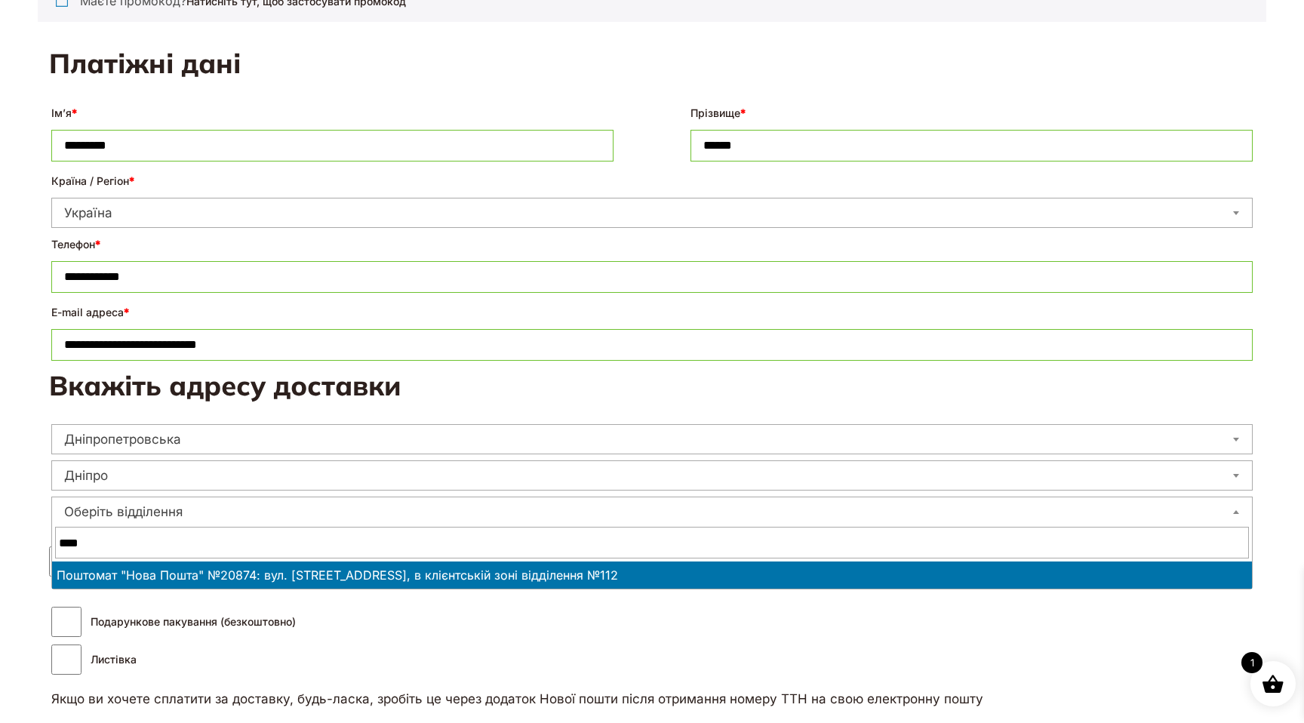
type input "****"
select select "**********"
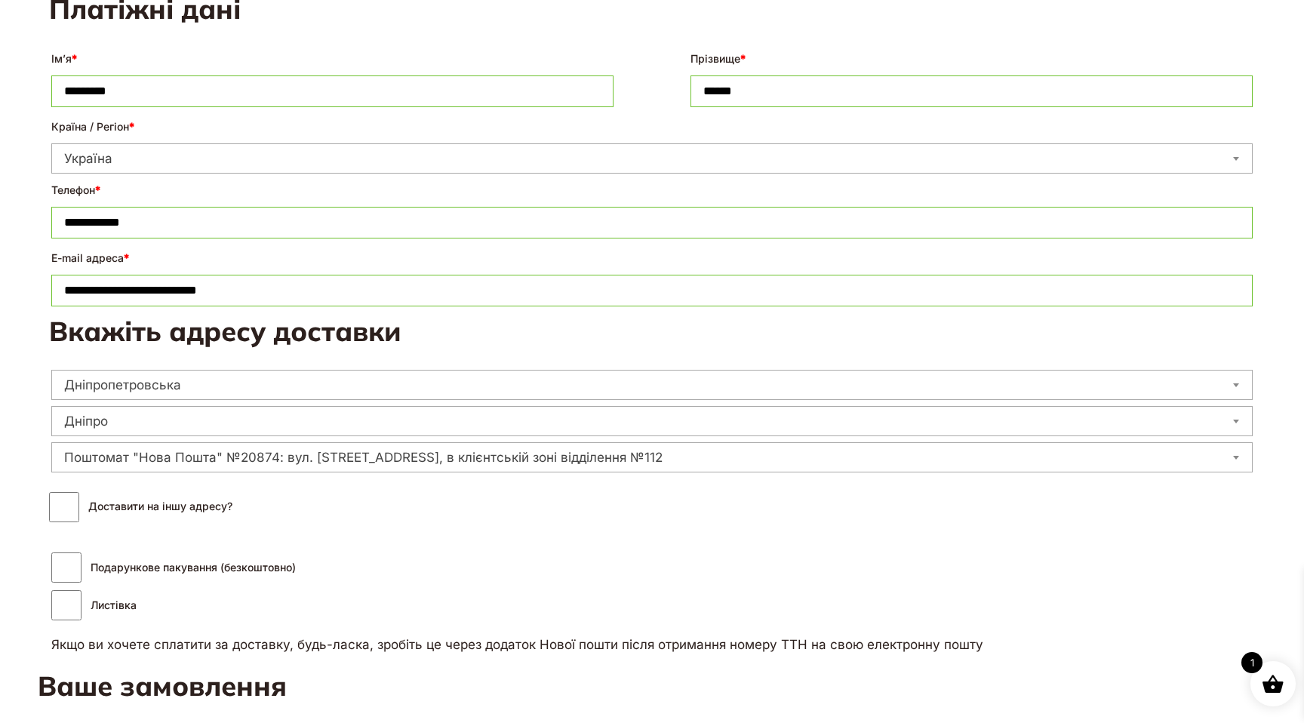
scroll to position [378, 0]
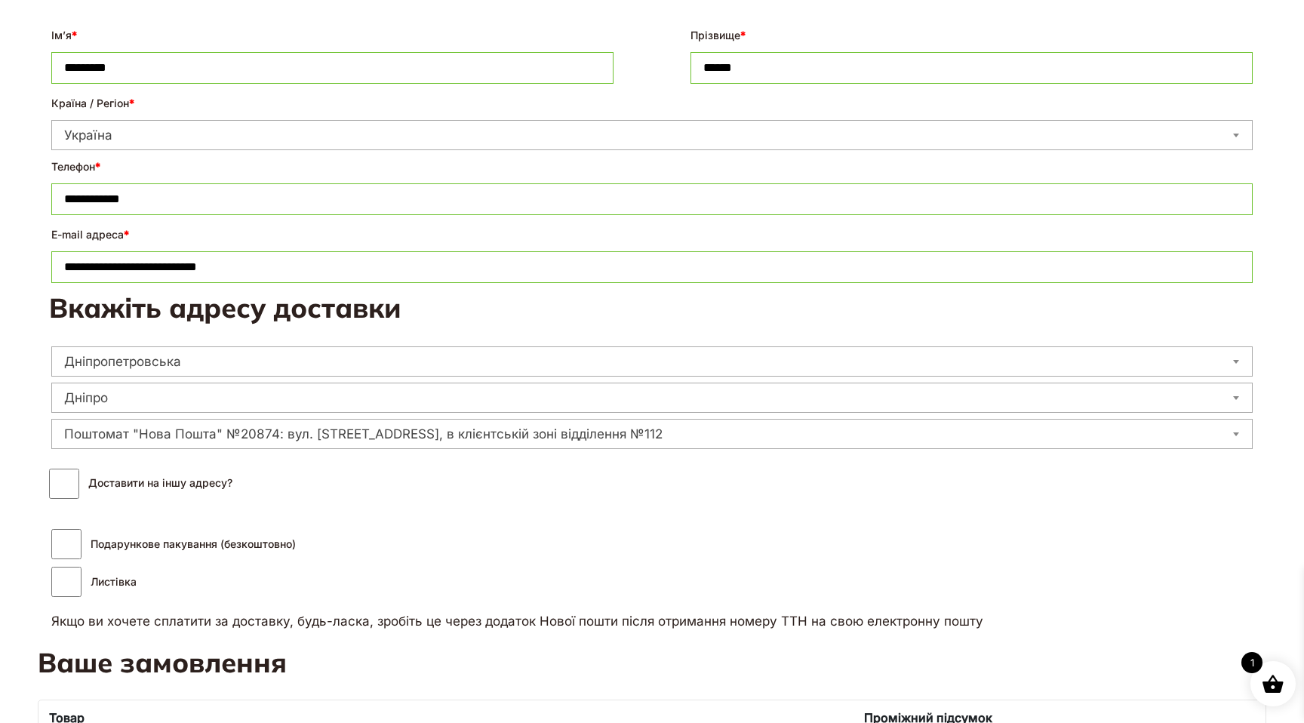
click at [214, 546] on label "Подарункове пакування (безкоштовно)" at bounding box center [173, 544] width 245 height 32
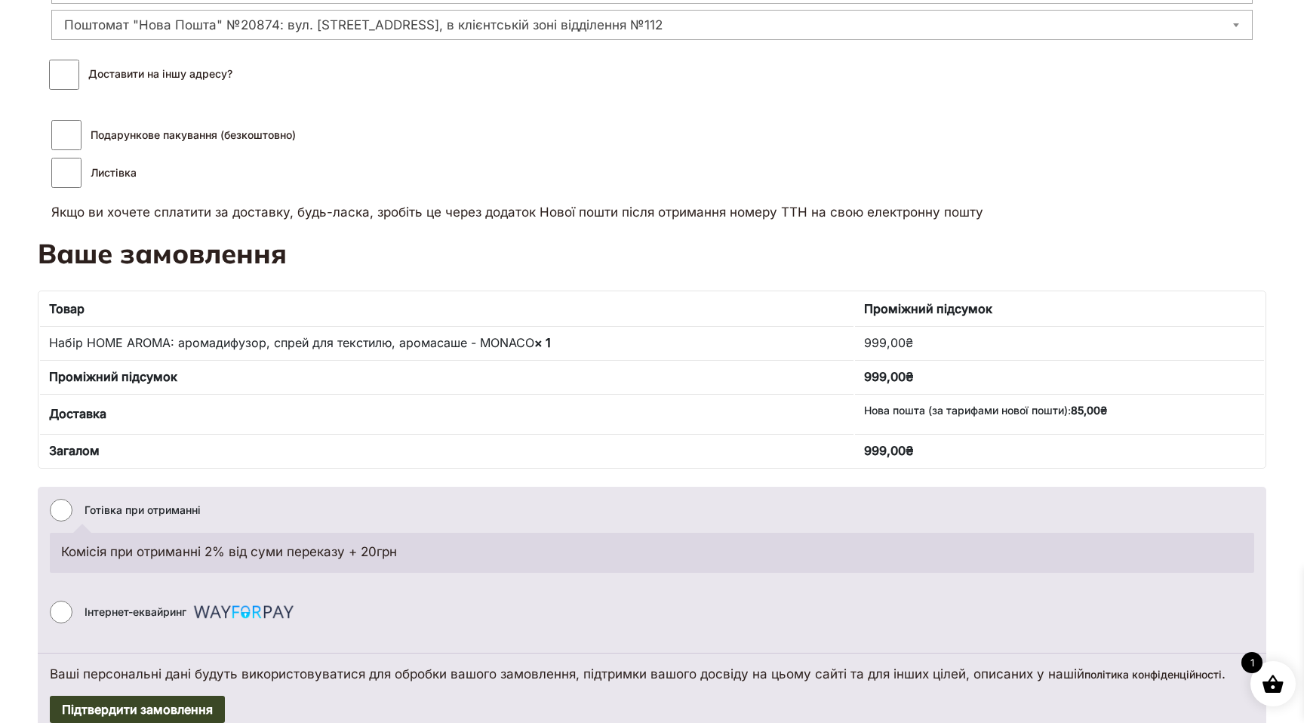
scroll to position [815, 0]
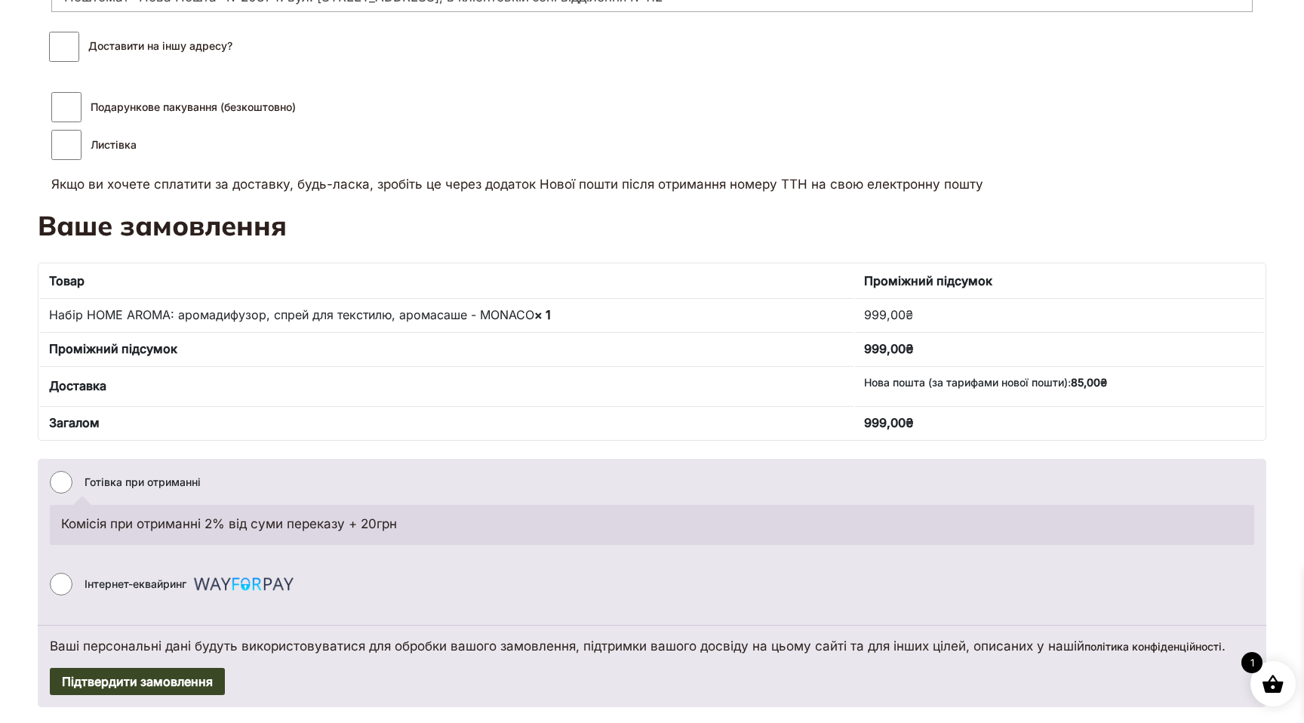
click at [187, 586] on label "Інтернет-еквайринг" at bounding box center [191, 584] width 213 height 35
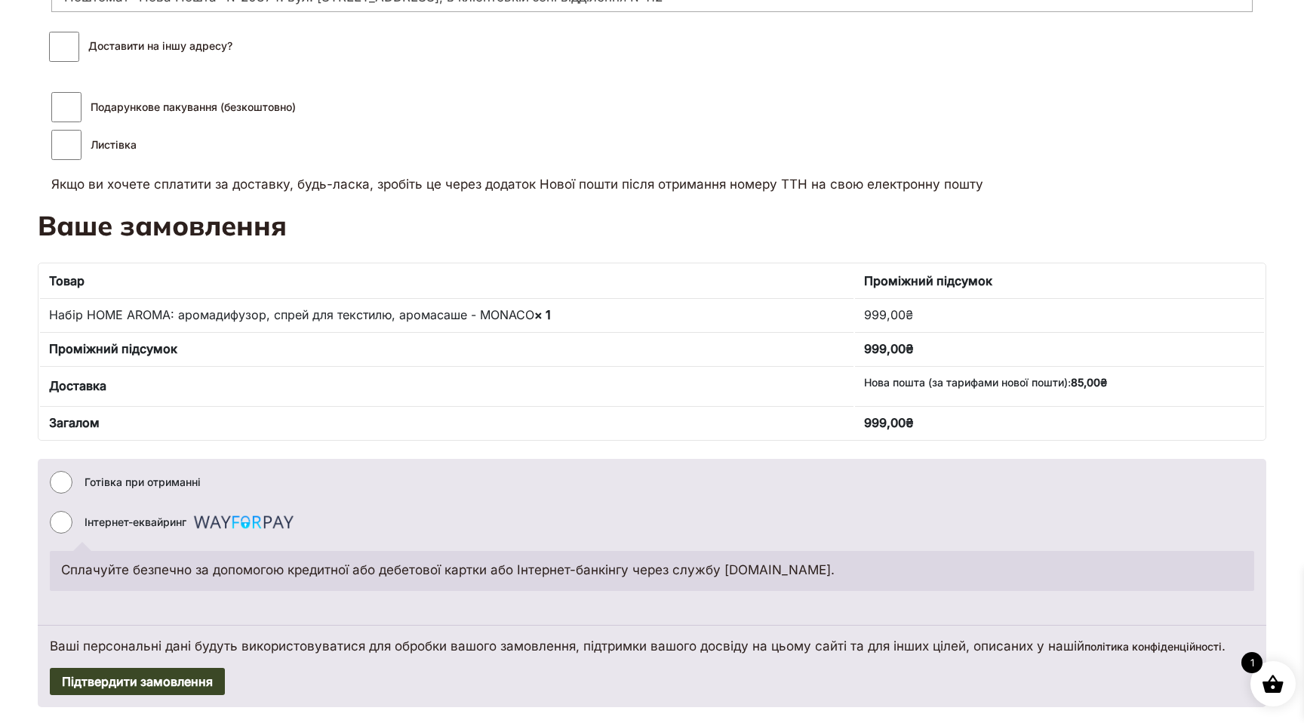
click at [192, 694] on button "Підтвердити замовлення" at bounding box center [137, 681] width 175 height 27
